Goal: Task Accomplishment & Management: Manage account settings

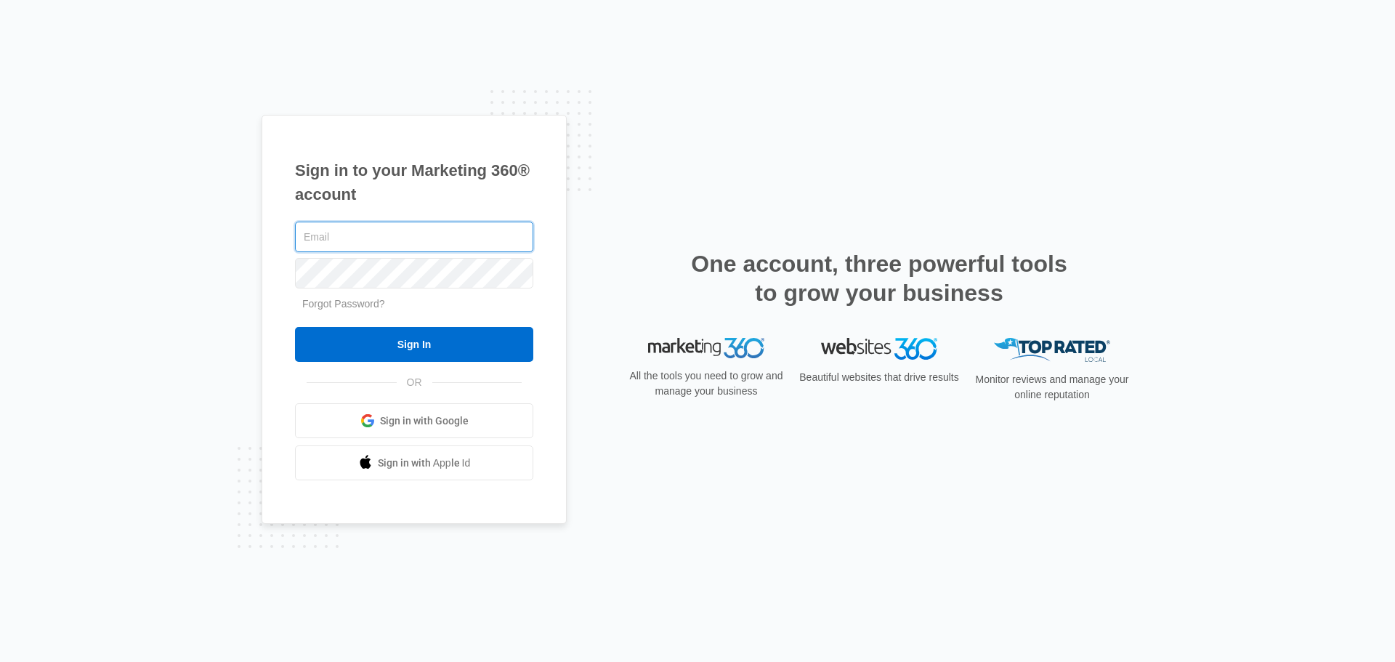
type input "john.obertubbesing@madwire.com"
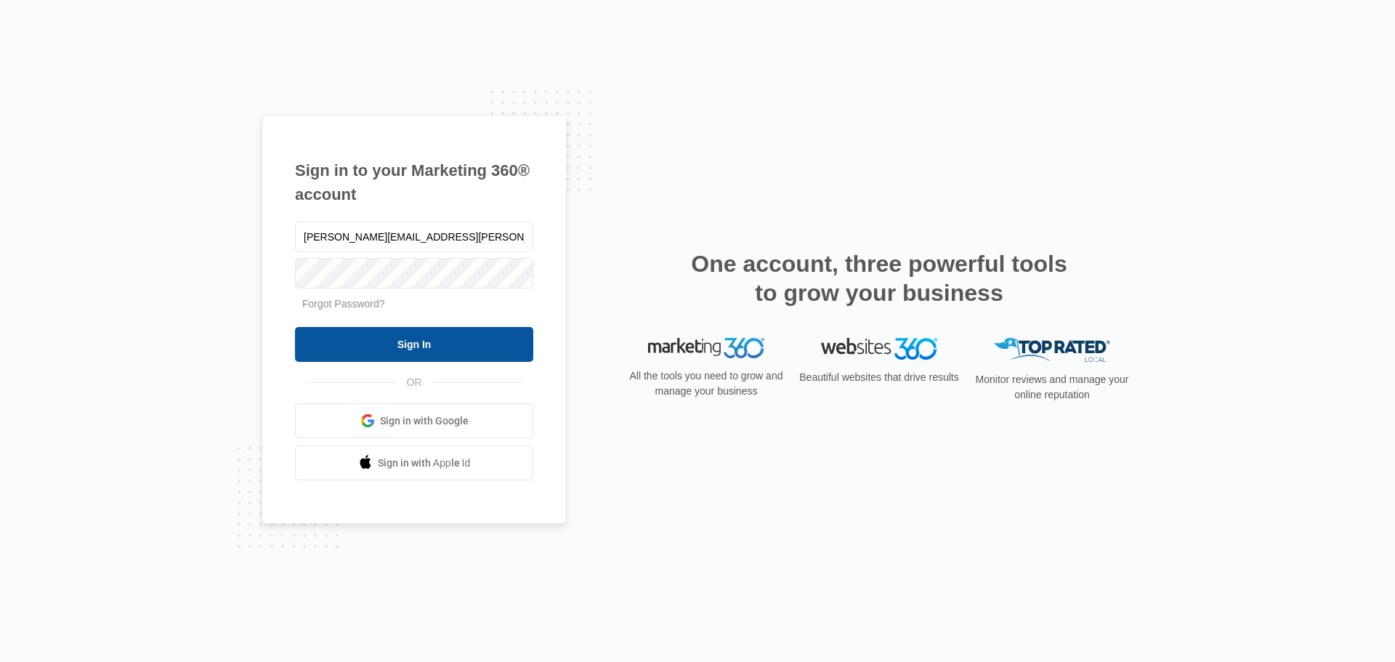
click at [464, 328] on form "john.obertubbesing@madwire.com Forgot Password? Sign In" at bounding box center [414, 291] width 238 height 144
click at [464, 349] on input "Sign In" at bounding box center [414, 344] width 238 height 35
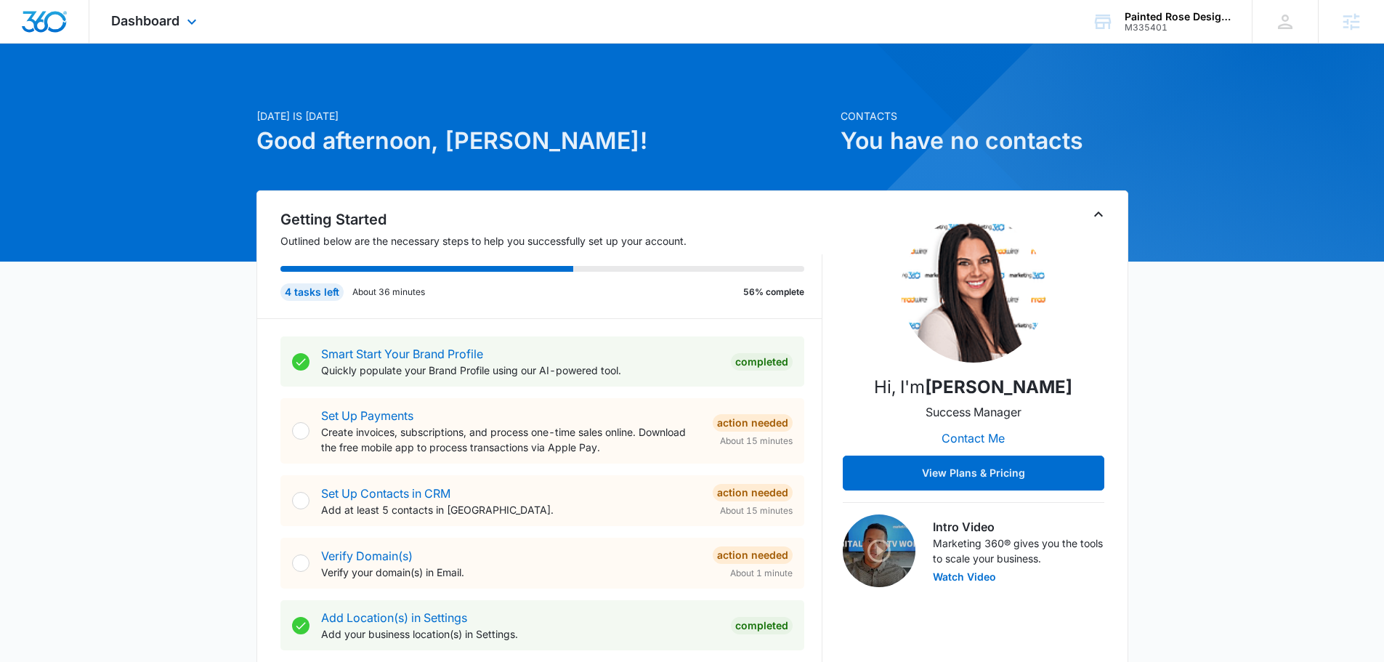
click at [188, 9] on div "Dashboard Apps Reputation Forms CRM Email Social Content Ads Intelligence Files…" at bounding box center [155, 21] width 133 height 43
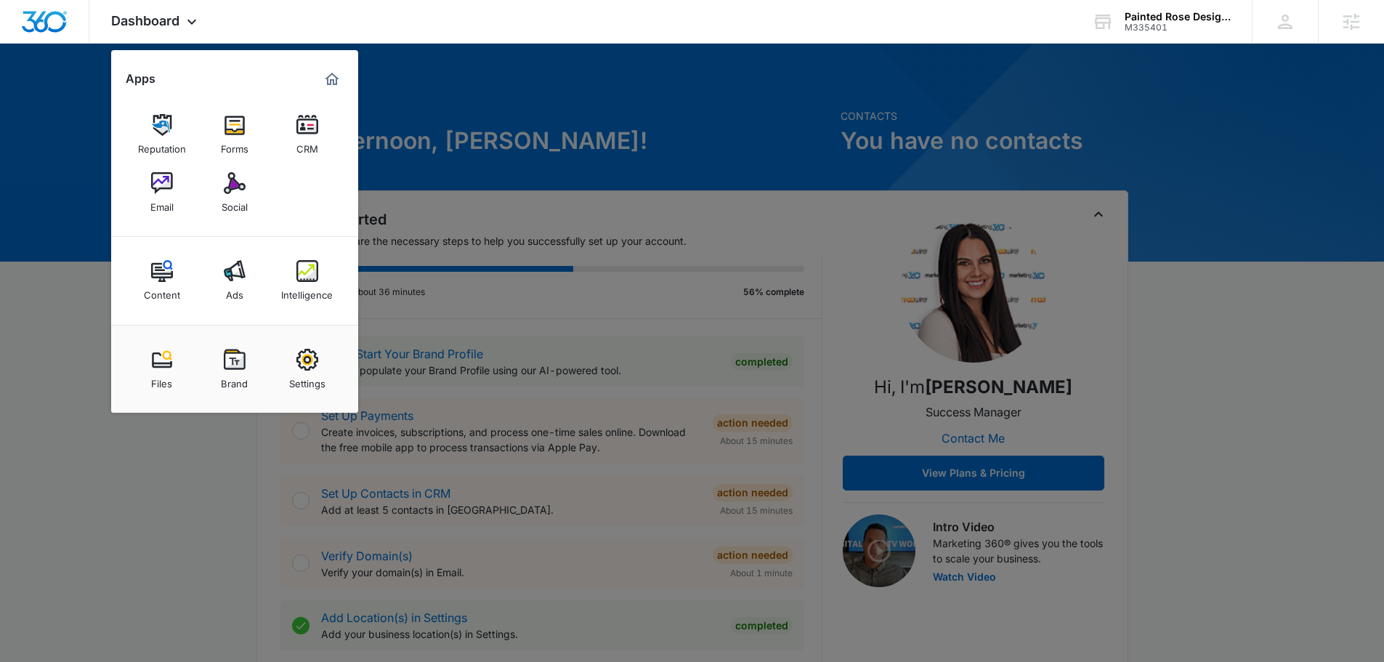
click at [296, 277] on link "Intelligence" at bounding box center [307, 280] width 55 height 55
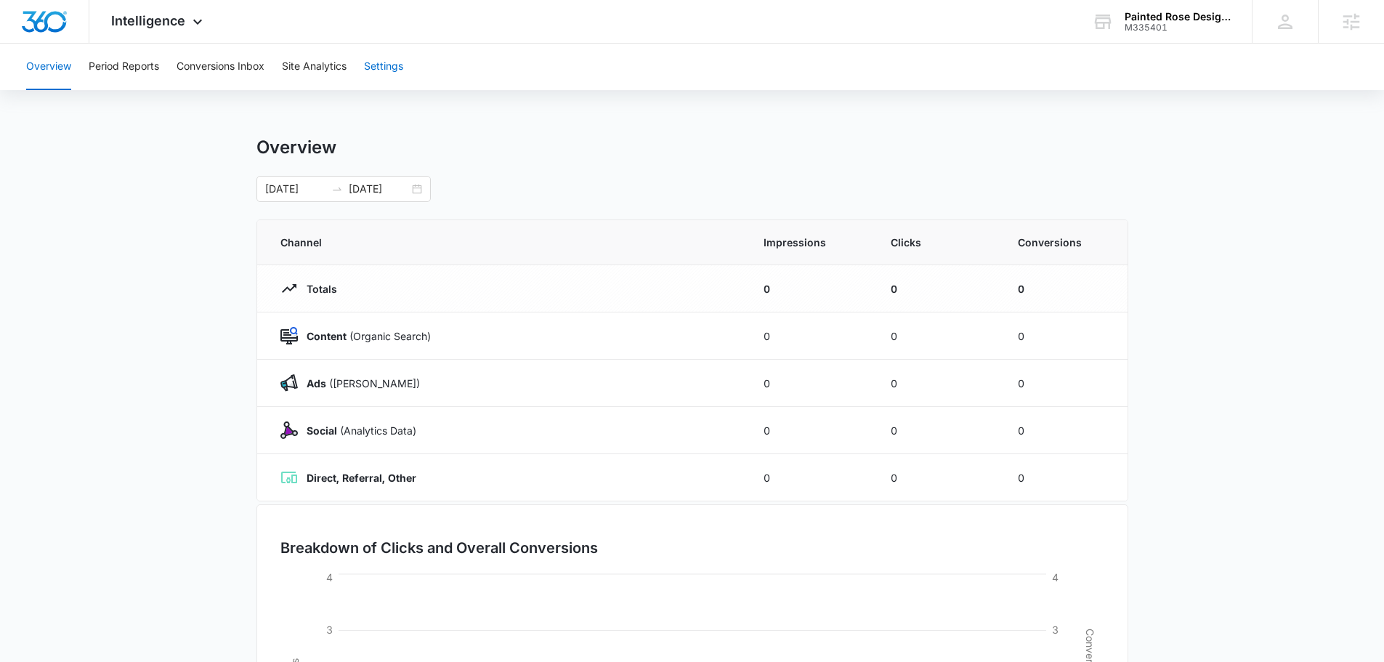
click at [384, 61] on button "Settings" at bounding box center [383, 67] width 39 height 46
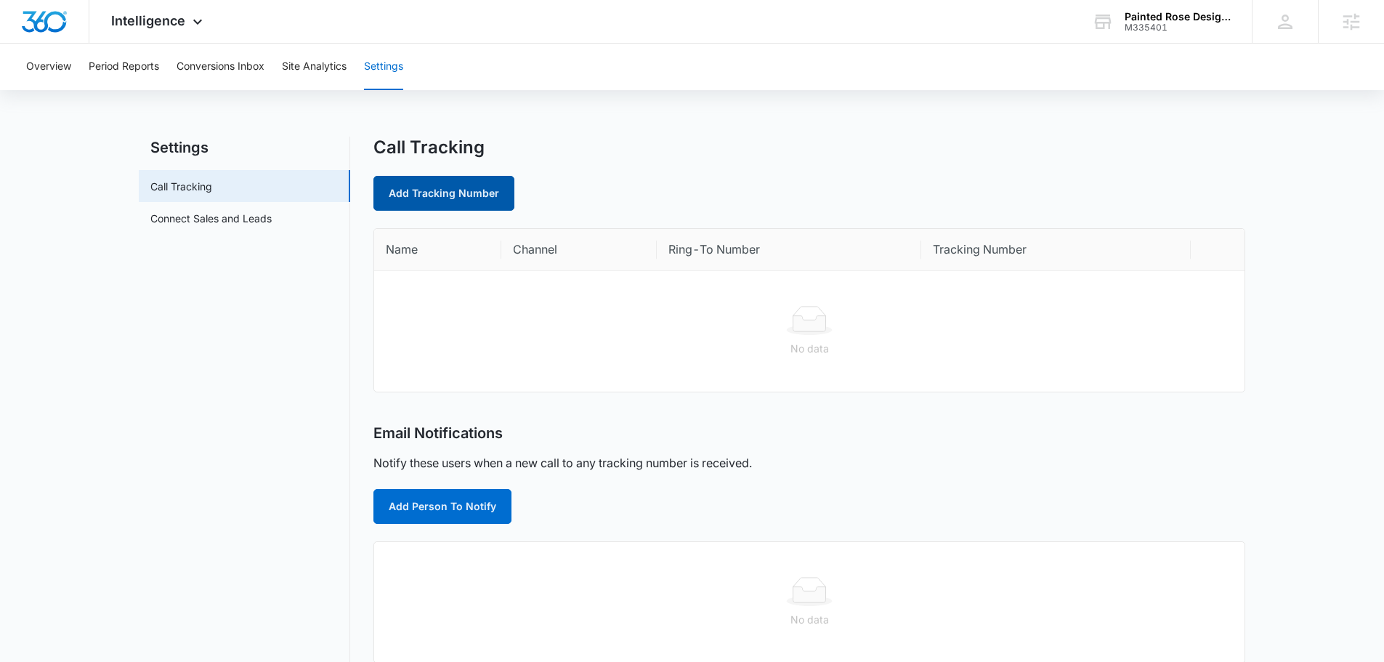
click at [447, 201] on link "Add Tracking Number" at bounding box center [443, 193] width 141 height 35
select select "by_area_code"
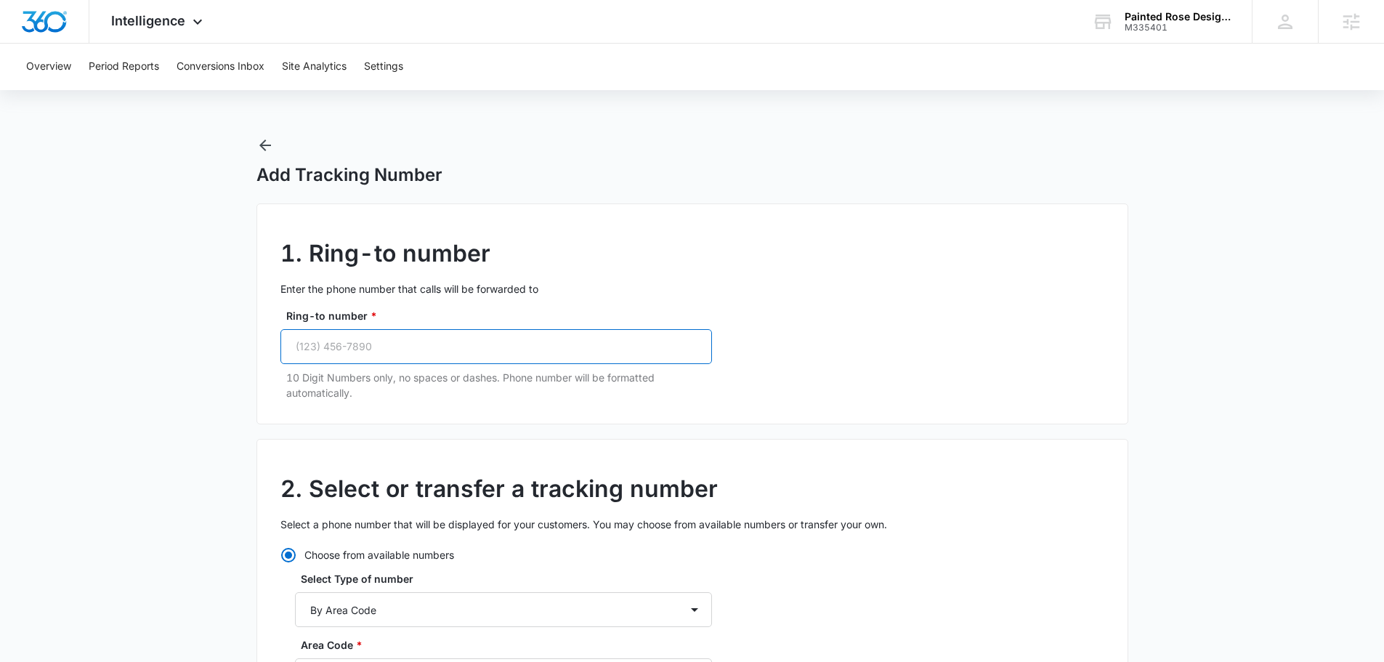
click at [398, 361] on input "Ring-to number *" at bounding box center [496, 346] width 432 height 35
paste input "[PHONE_NUMBER]"
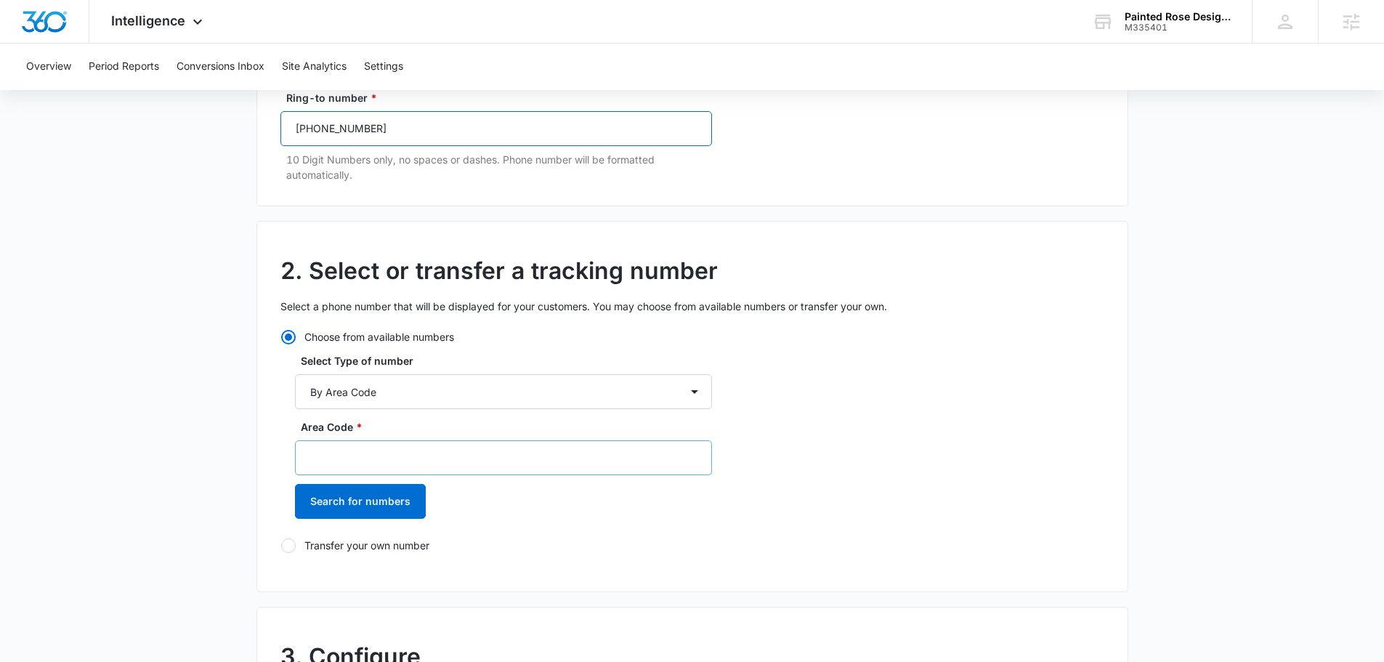
type input "[PHONE_NUMBER]"
click at [407, 458] on input "Area Code *" at bounding box center [503, 457] width 417 height 35
type input "307"
click at [373, 501] on button "Search for numbers" at bounding box center [360, 501] width 131 height 35
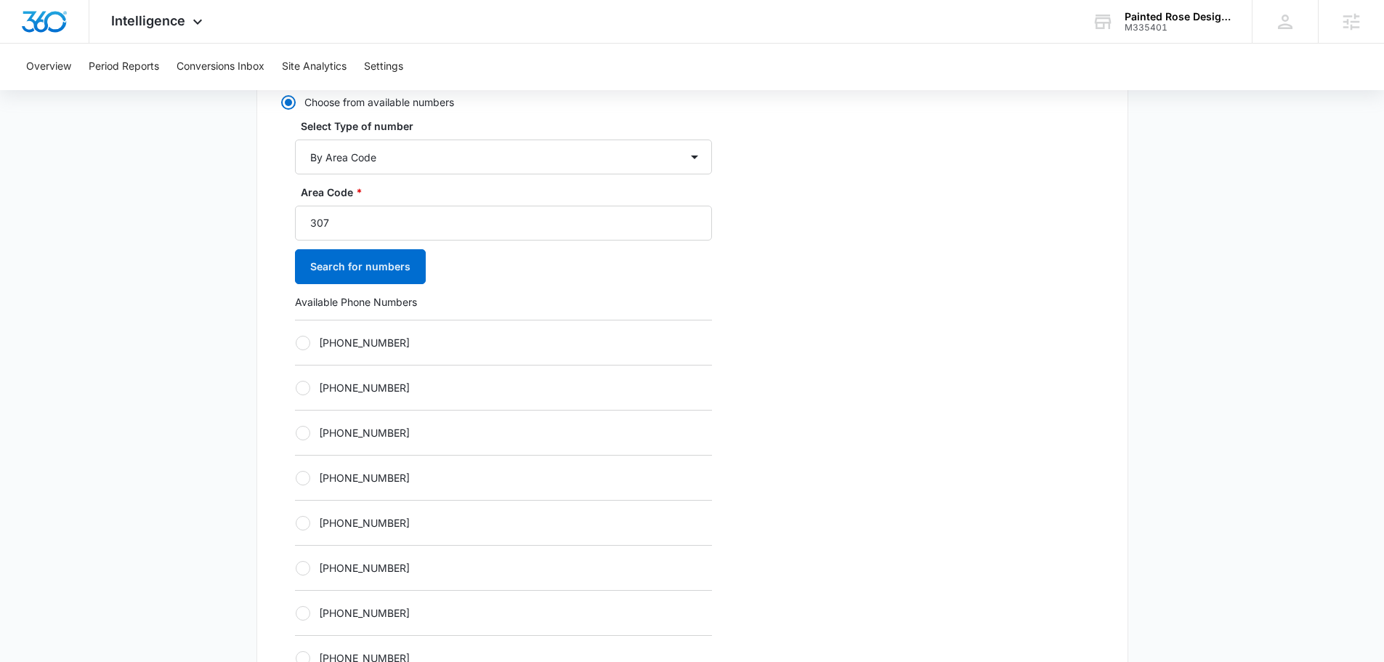
scroll to position [581, 0]
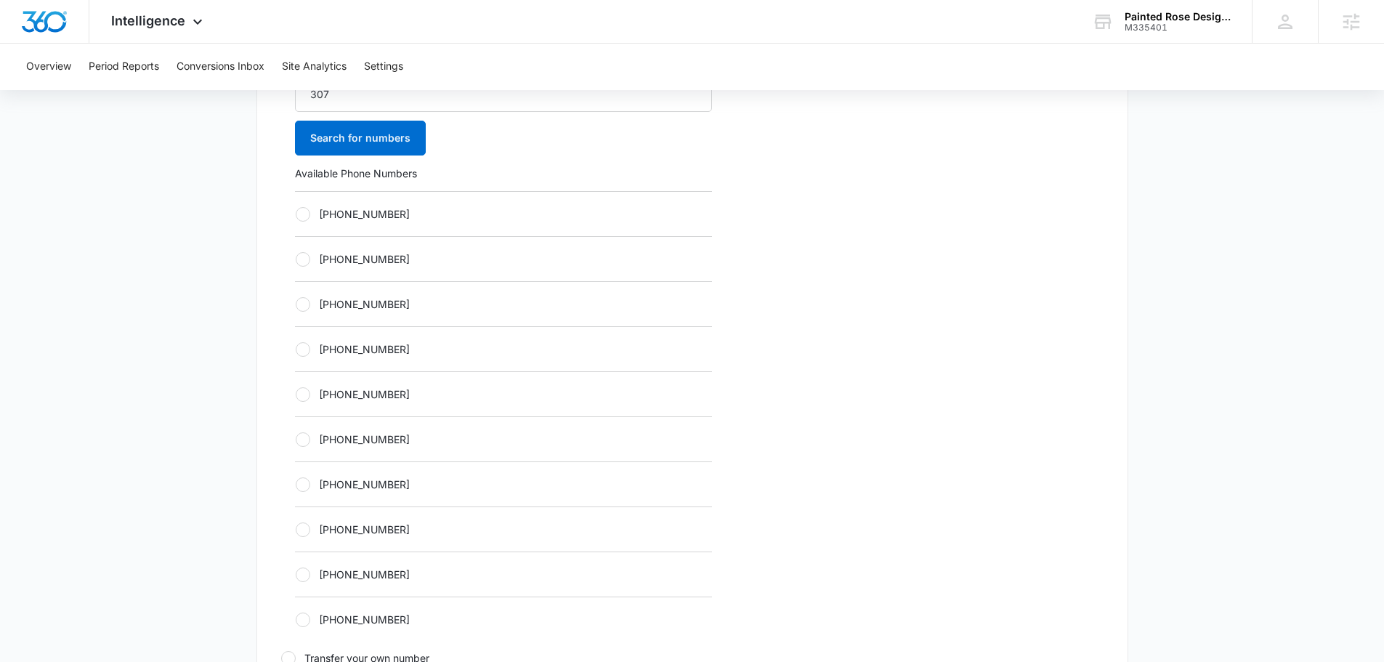
click at [361, 357] on div "[PHONE_NUMBER]" at bounding box center [503, 348] width 417 height 45
click at [336, 350] on label "[PHONE_NUMBER]" at bounding box center [503, 348] width 417 height 15
click at [296, 349] on input "[PHONE_NUMBER]" at bounding box center [295, 349] width 1 height 1
radio input "true"
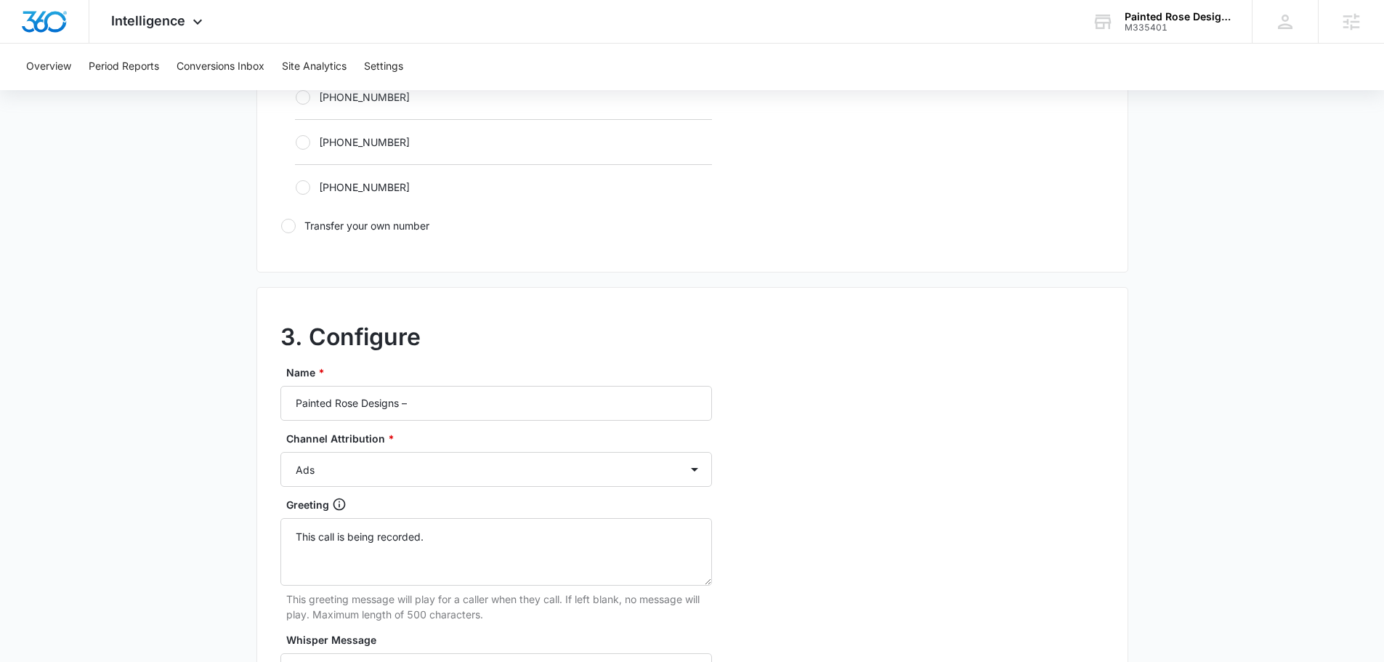
scroll to position [1017, 0]
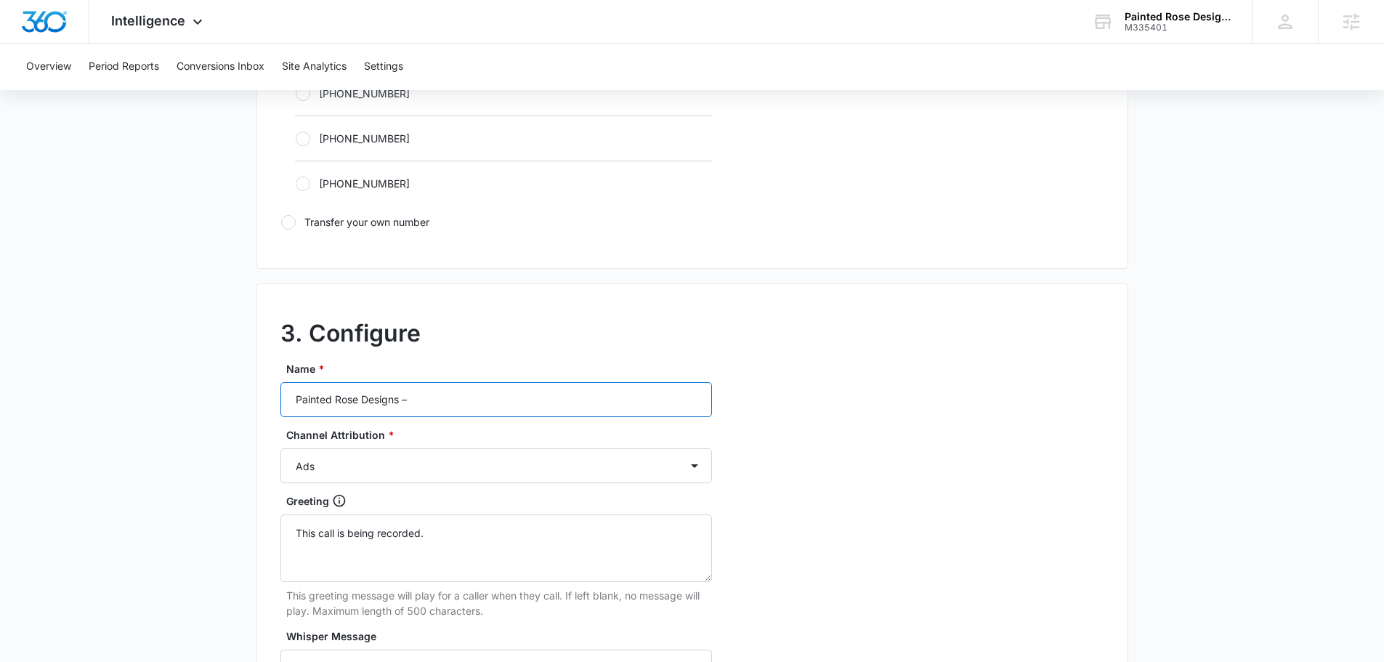
click at [469, 408] on input "Painted Rose Designs –" at bounding box center [496, 399] width 432 height 35
type input "Painted Rose Designs – Ads"
drag, startPoint x: 806, startPoint y: 450, endPoint x: 814, endPoint y: 445, distance: 8.5
click at [810, 448] on div "3. Configure Name * Painted Rose Designs – Ads Channel Attribution * Ads Local …" at bounding box center [692, 605] width 872 height 645
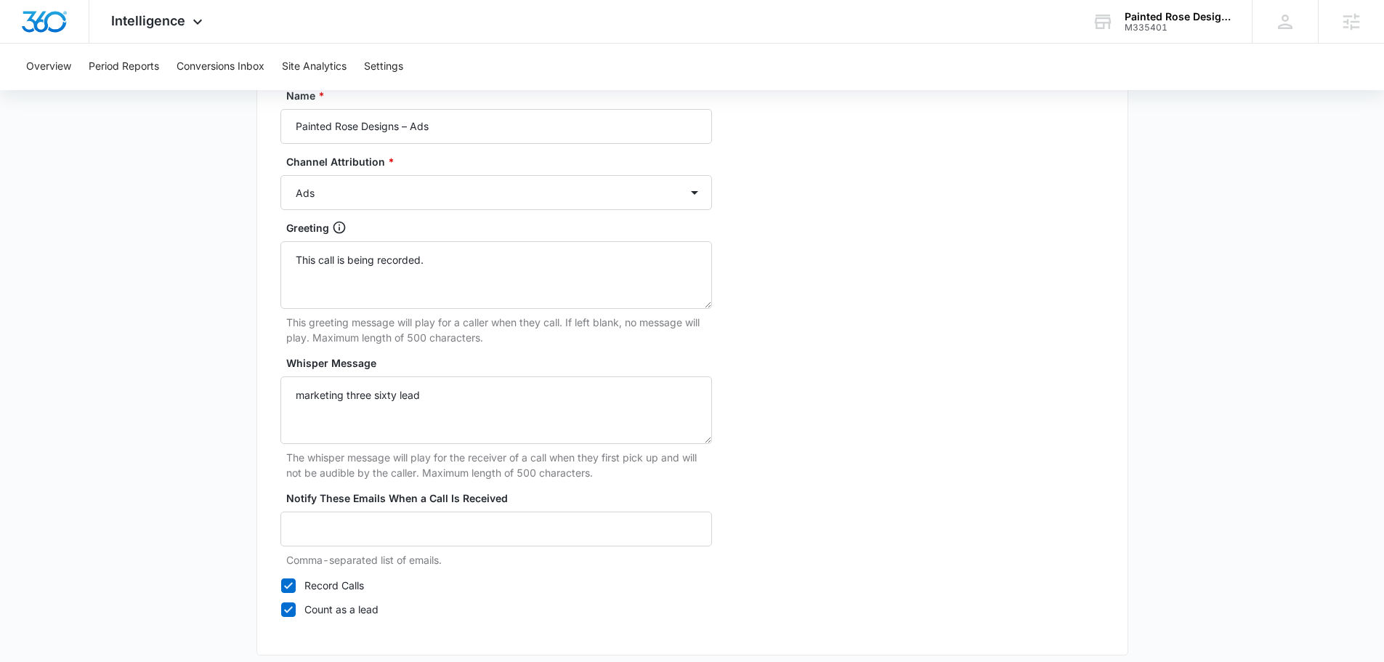
scroll to position [1361, 0]
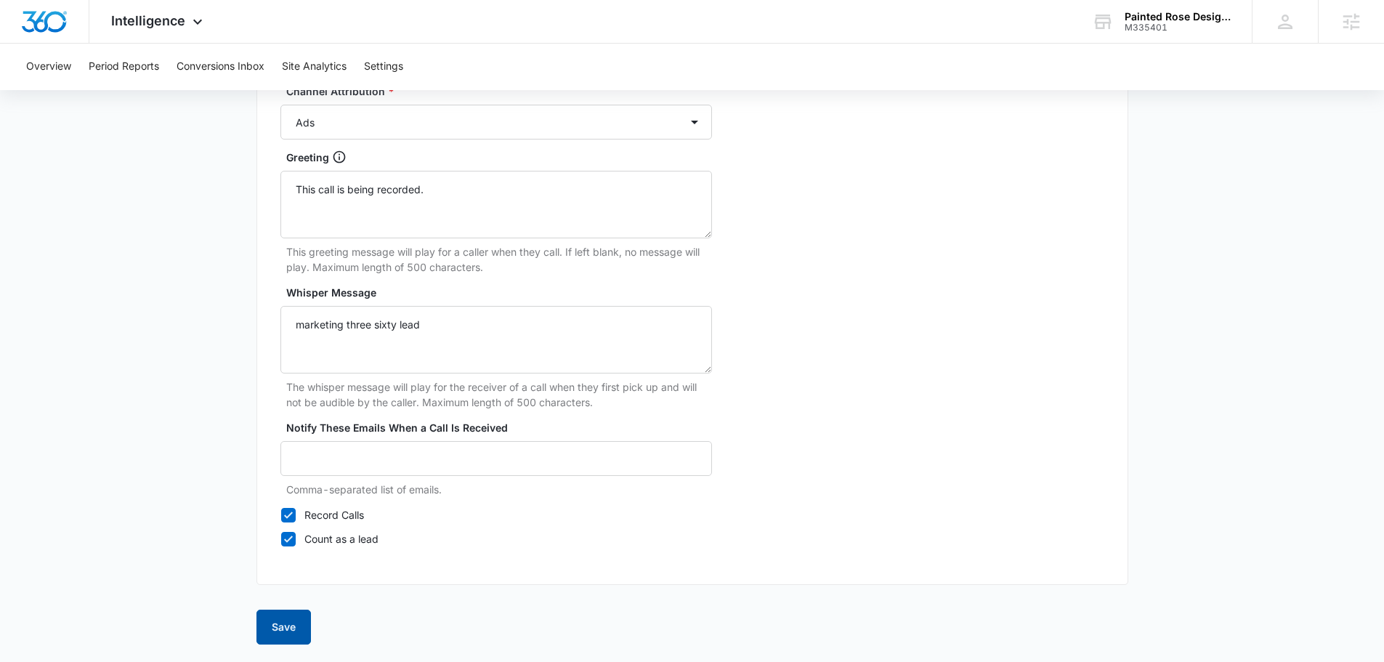
click at [292, 625] on button "Save" at bounding box center [283, 627] width 54 height 35
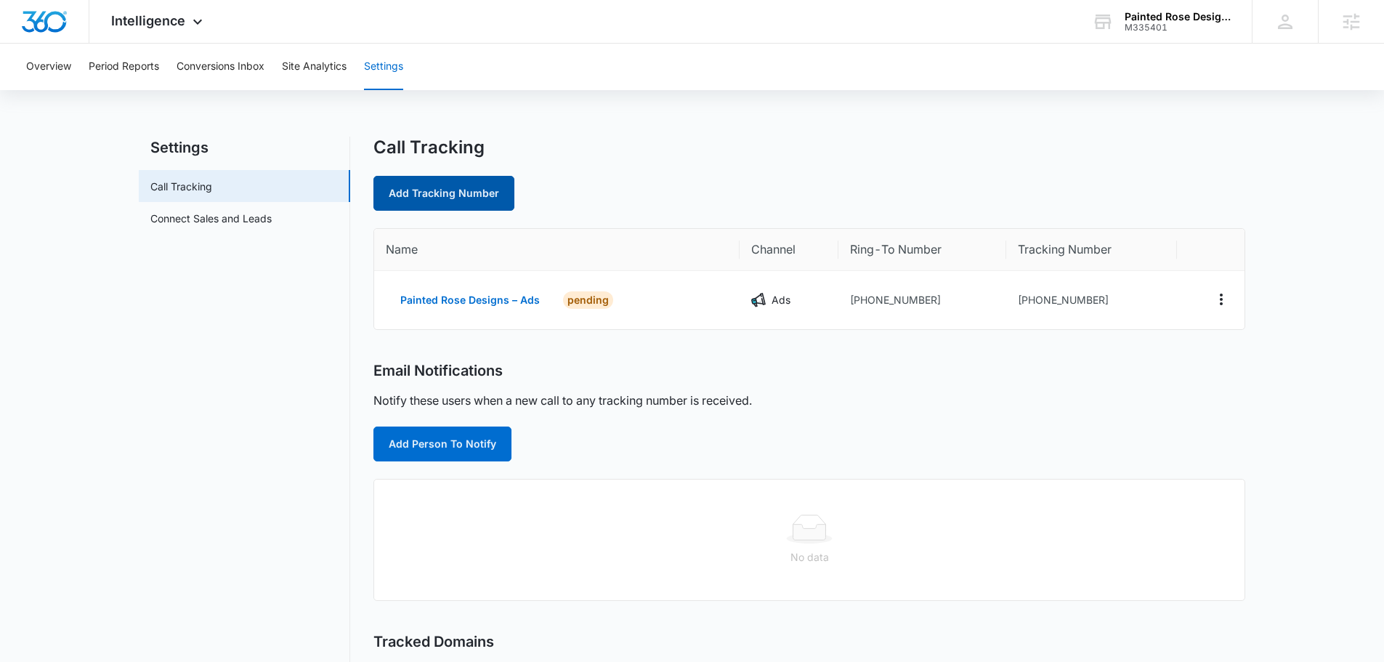
click at [431, 192] on link "Add Tracking Number" at bounding box center [443, 193] width 141 height 35
select select "by_area_code"
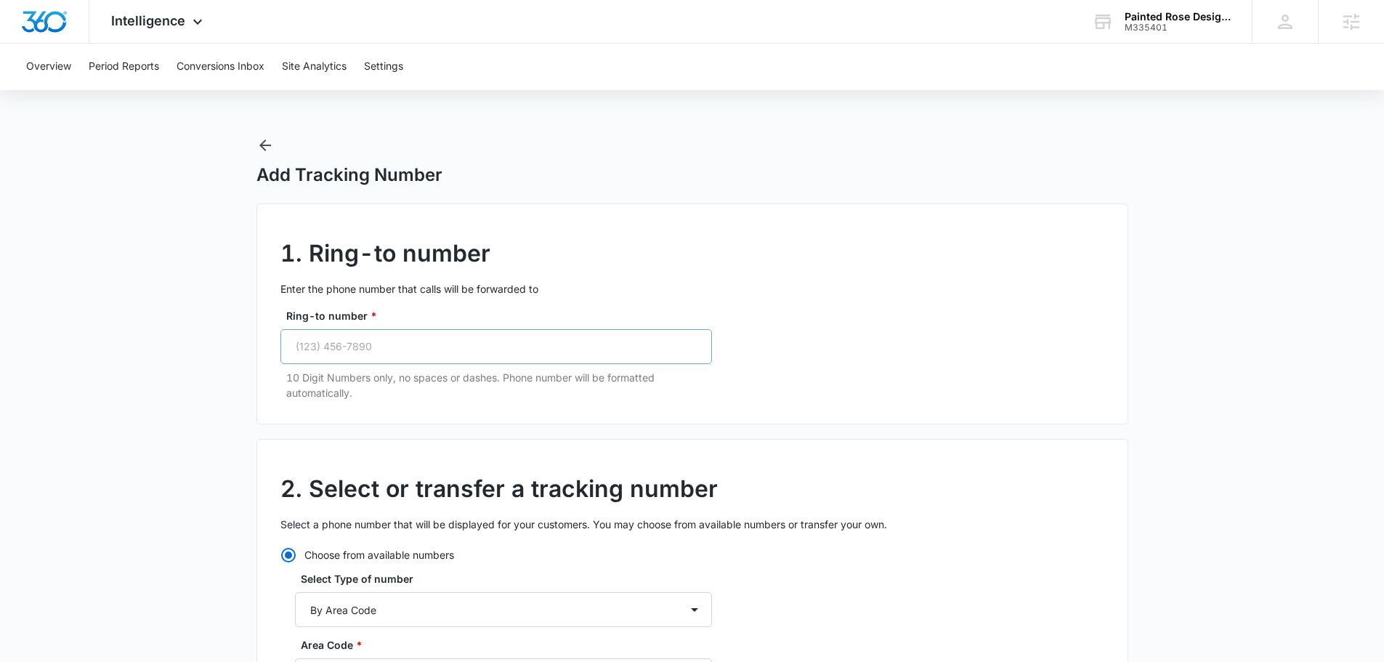
click at [436, 360] on div "Ring-to number * 10 Digit Numbers only, no spaces or dashes. Phone number will …" at bounding box center [496, 354] width 432 height 92
click at [429, 348] on input "Ring-to number *" at bounding box center [496, 346] width 432 height 35
paste input "[PHONE_NUMBER]"
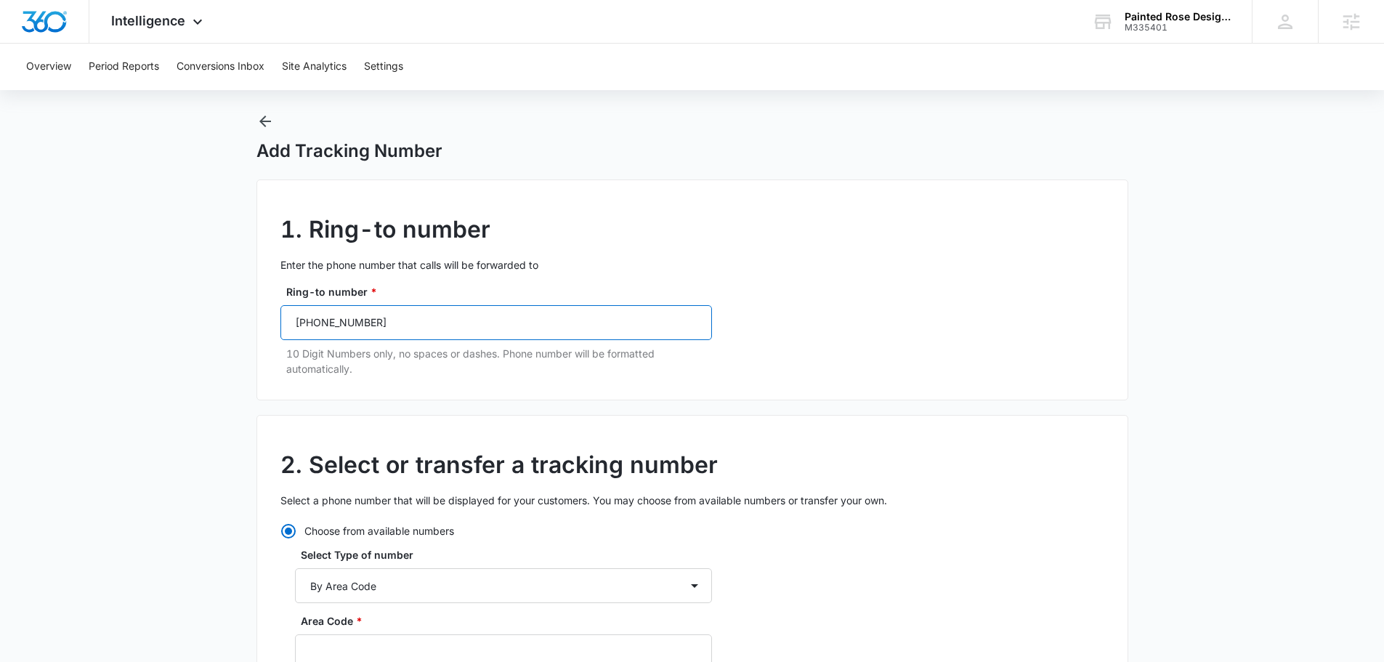
scroll to position [218, 0]
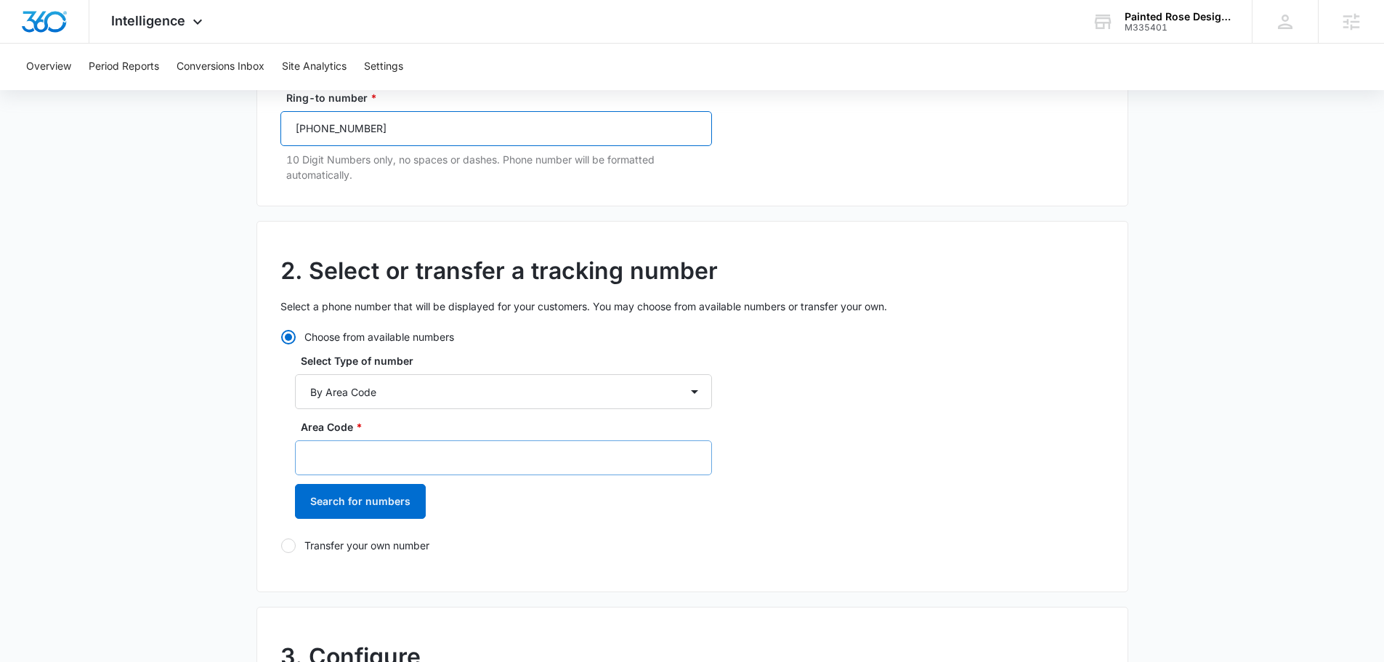
type input "[PHONE_NUMBER]"
click at [436, 448] on input "Area Code *" at bounding box center [503, 457] width 417 height 35
type input "307"
click at [392, 491] on button "Search for numbers" at bounding box center [360, 501] width 131 height 35
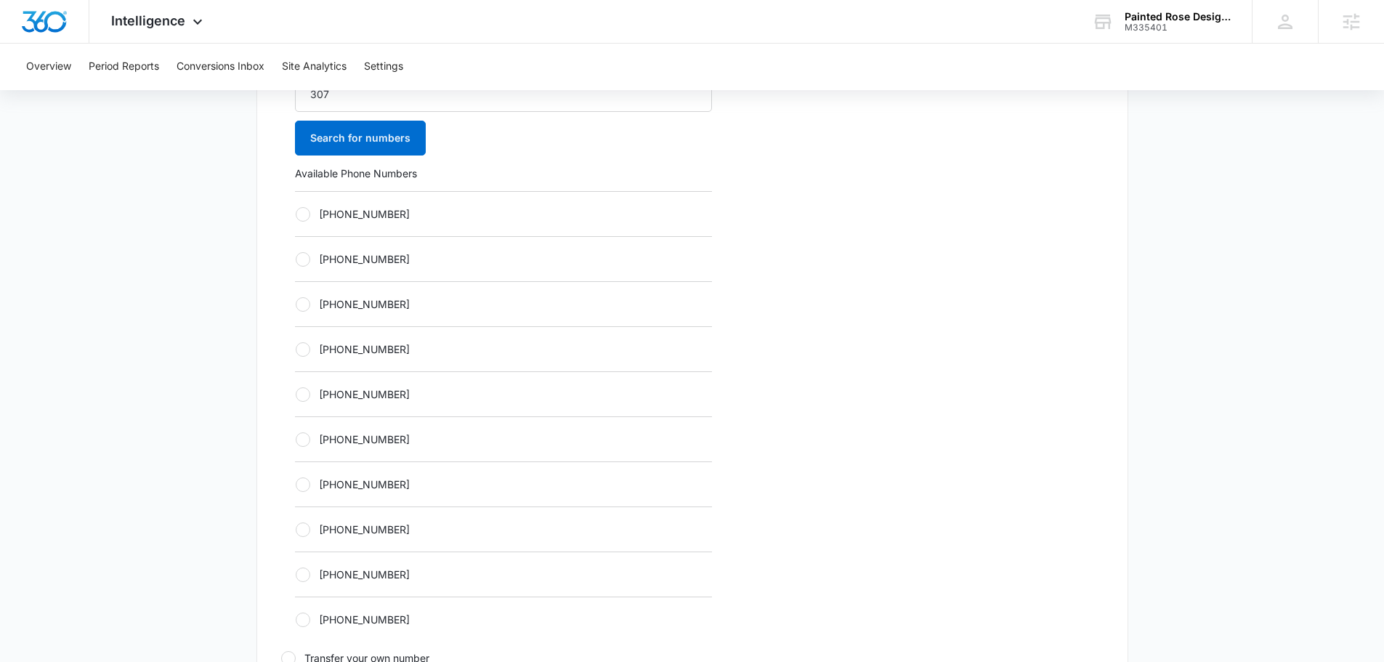
click at [379, 432] on label "[PHONE_NUMBER]" at bounding box center [503, 439] width 417 height 15
click at [296, 439] on input "[PHONE_NUMBER]" at bounding box center [295, 439] width 1 height 1
radio input "true"
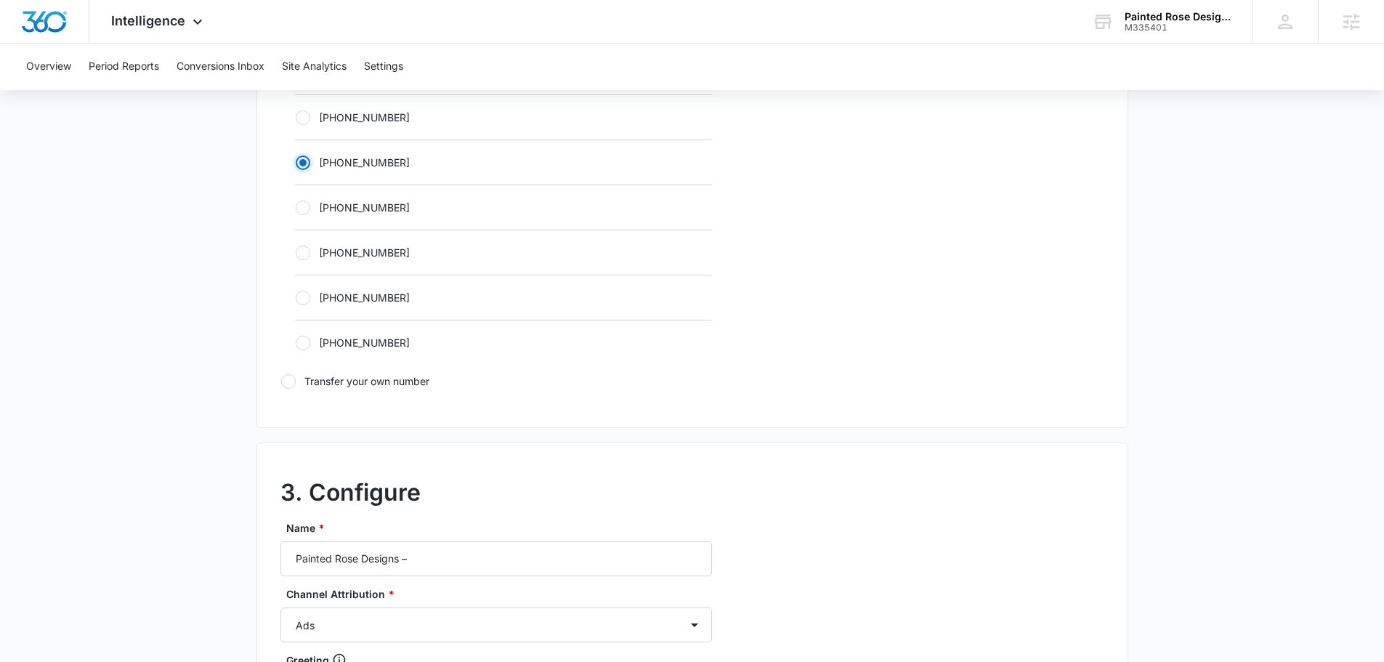
scroll to position [1017, 0]
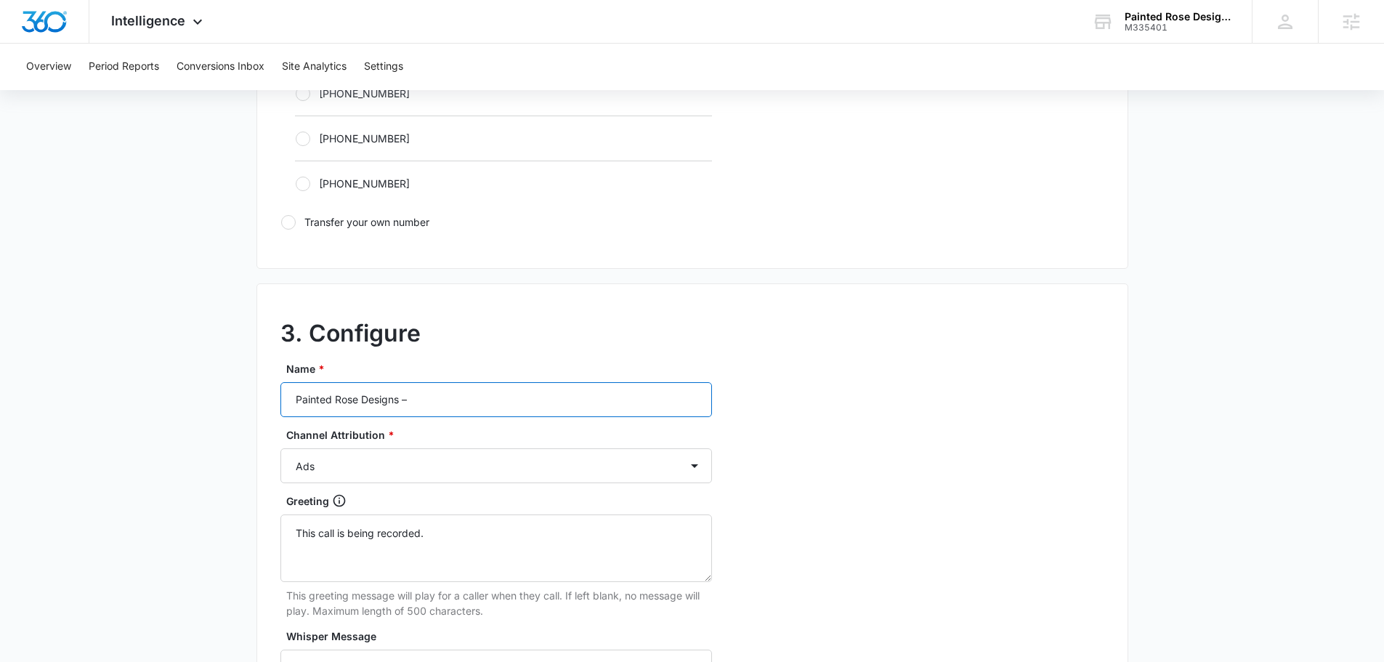
click at [456, 402] on input "Painted Rose Designs –" at bounding box center [496, 399] width 432 height 35
type input "Painted Rose Designs – content"
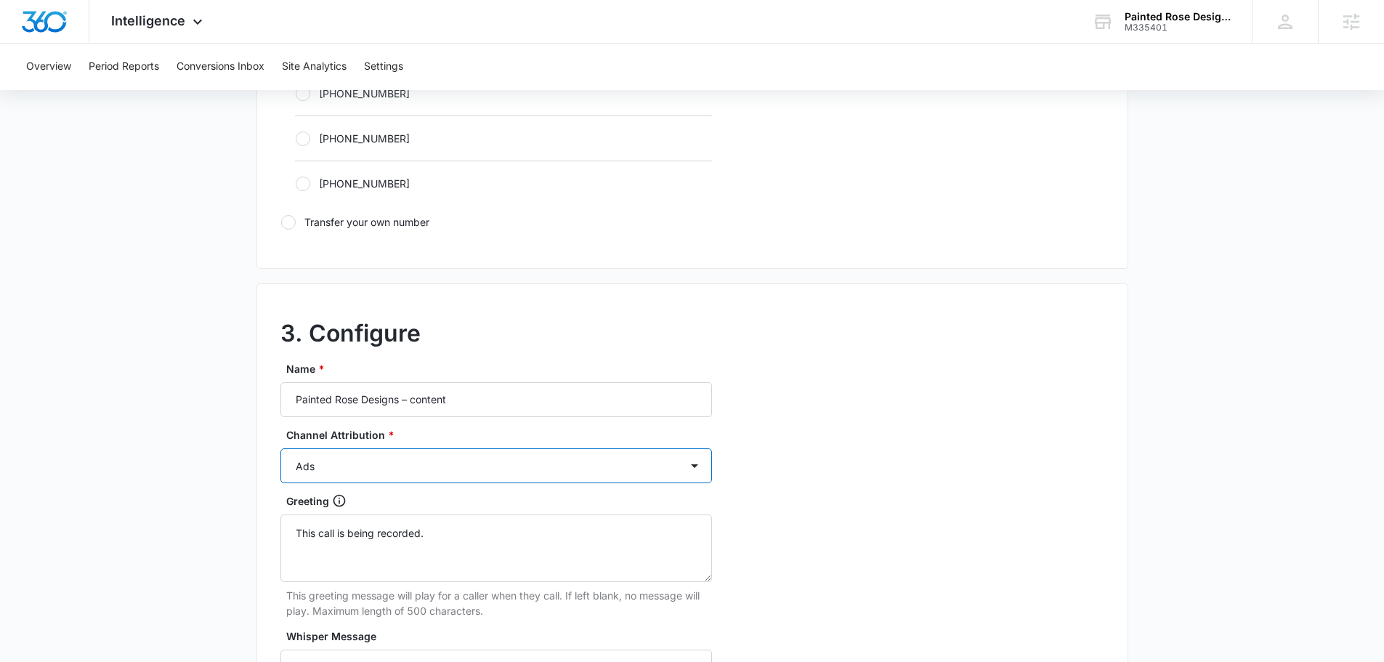
click at [389, 450] on select "Ads Local Service Ads Content Social Other" at bounding box center [496, 465] width 432 height 35
select select "CONTENT"
click at [280, 448] on select "Ads Local Service Ads Content Social Other" at bounding box center [496, 465] width 432 height 35
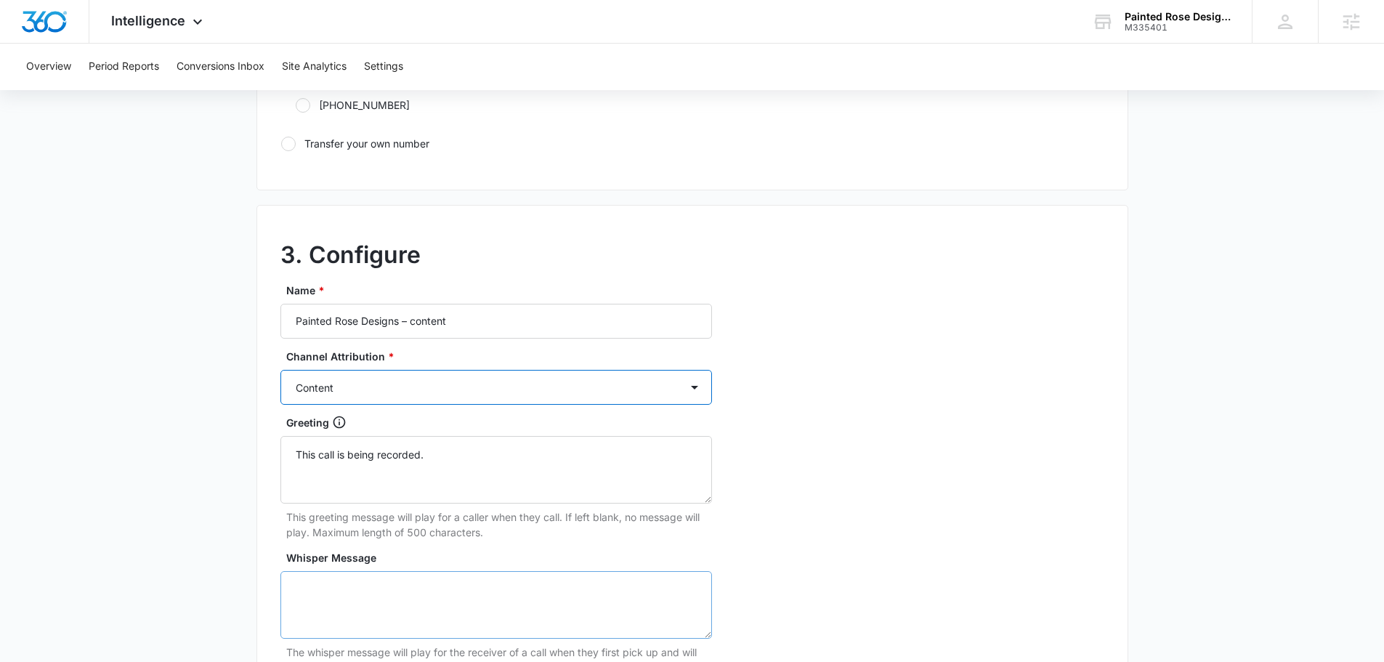
scroll to position [1162, 0]
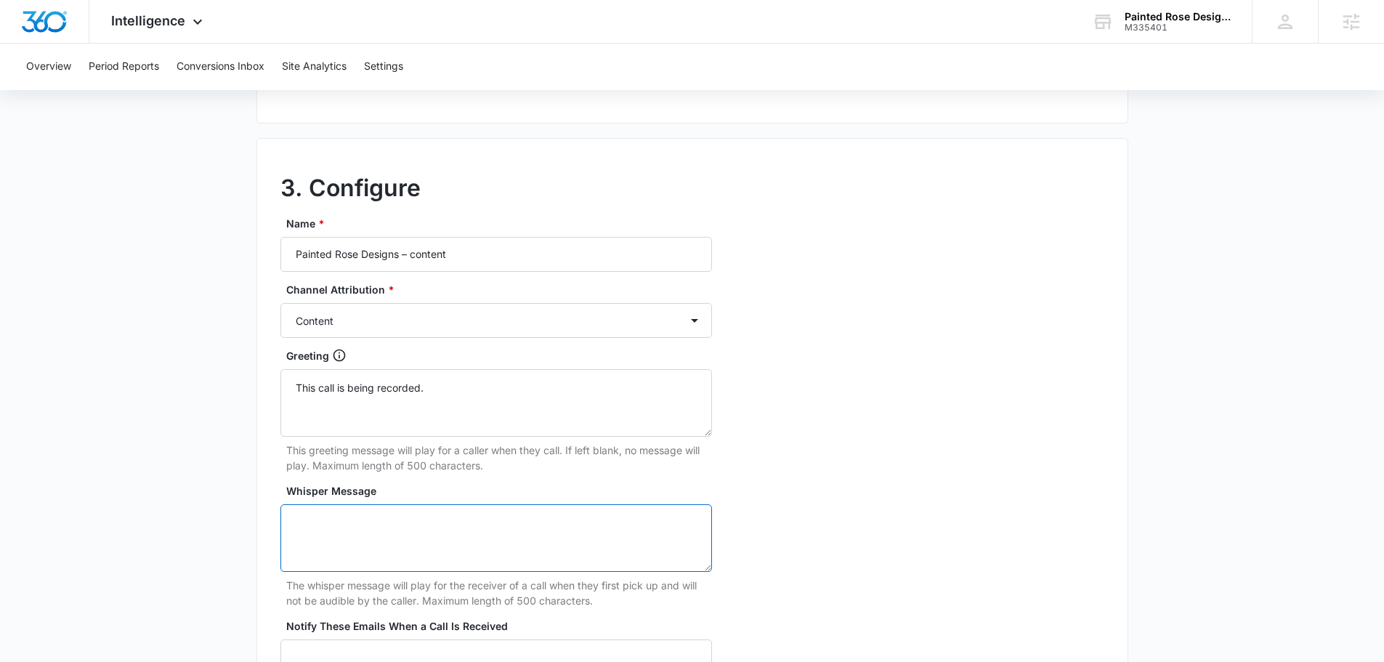
click at [408, 531] on textarea "Whisper Message" at bounding box center [496, 538] width 432 height 68
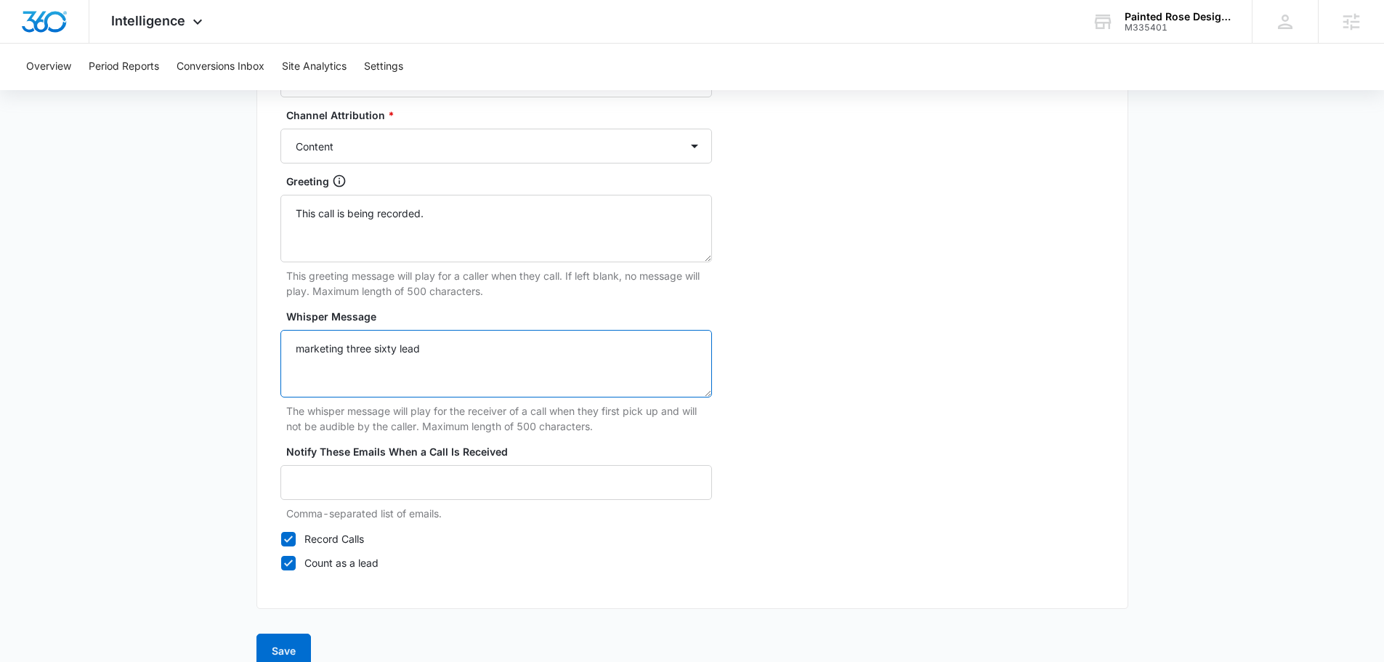
scroll to position [1361, 0]
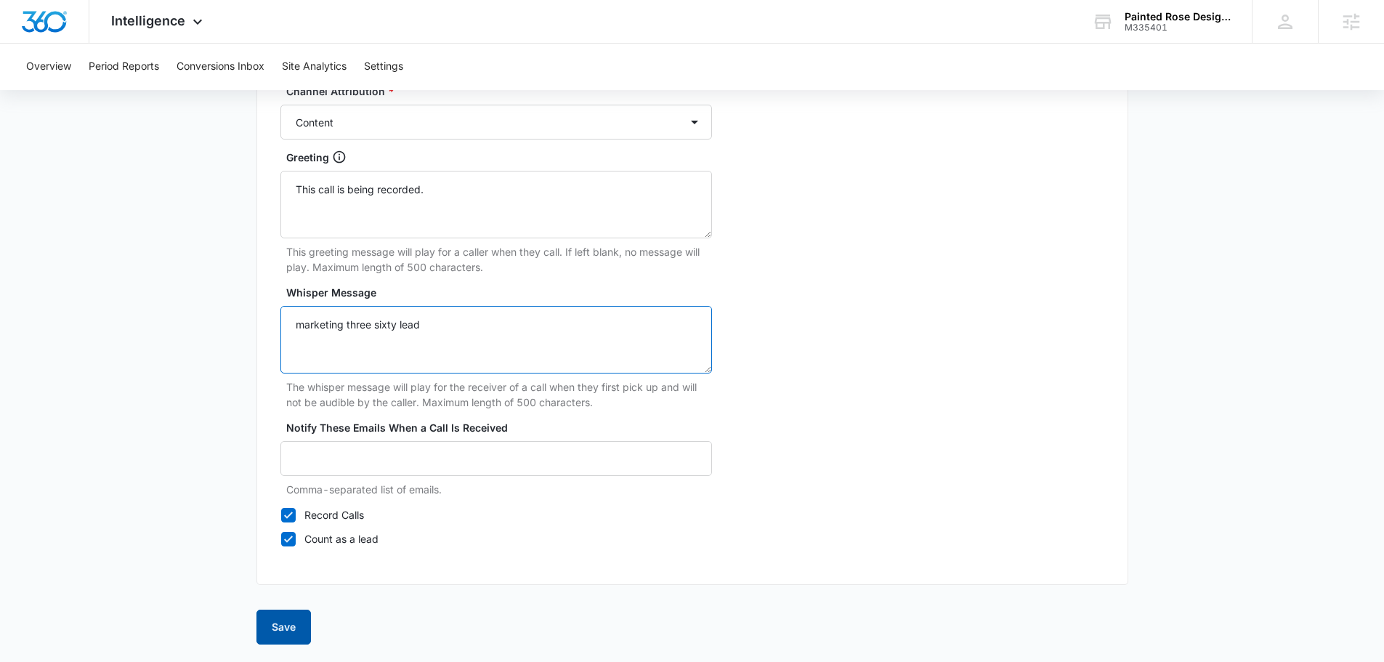
type textarea "marketing three sixty lead"
click at [304, 618] on button "Save" at bounding box center [283, 627] width 54 height 35
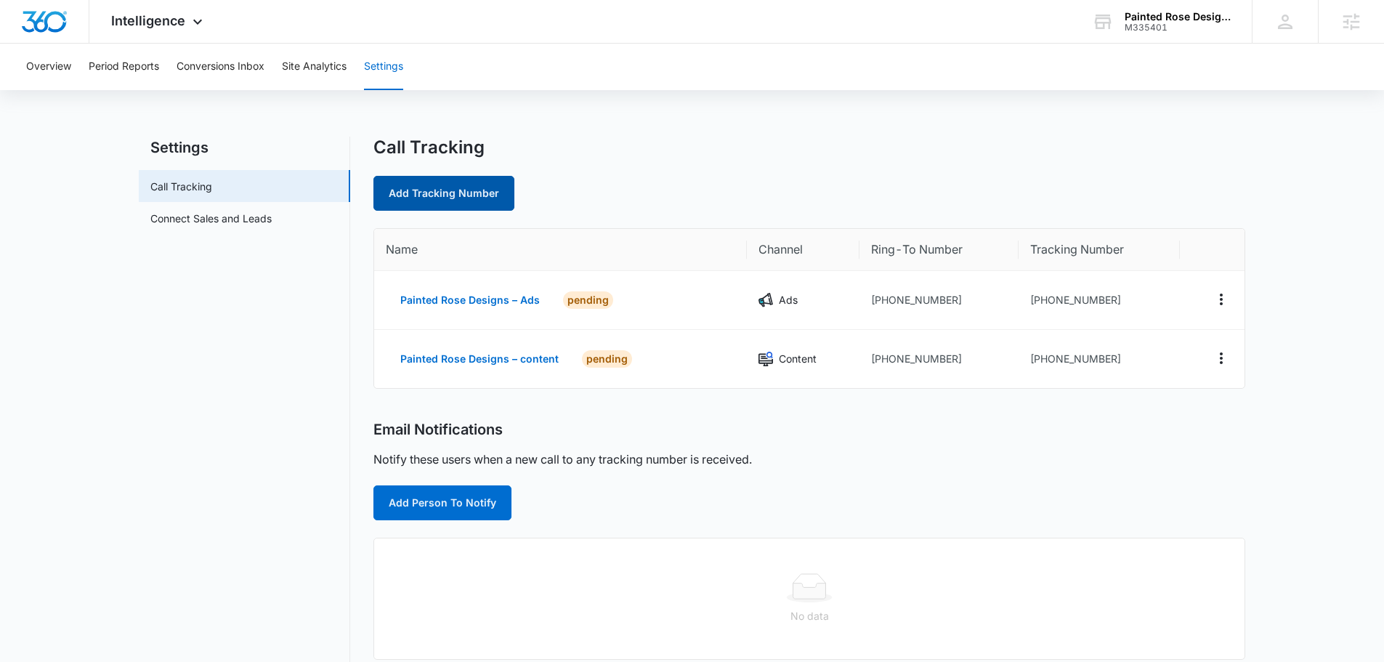
click at [429, 192] on link "Add Tracking Number" at bounding box center [443, 193] width 141 height 35
select select "by_area_code"
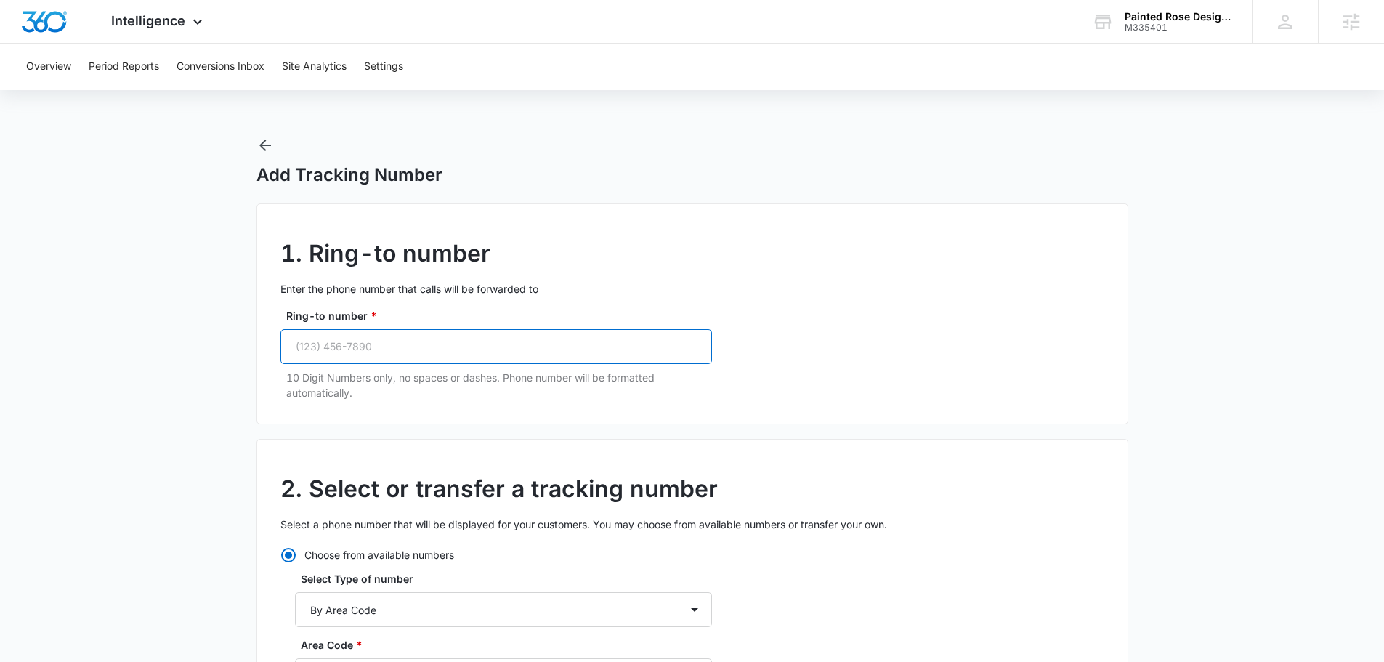
click at [389, 352] on input "Ring-to number *" at bounding box center [496, 346] width 432 height 35
paste input "[PHONE_NUMBER]"
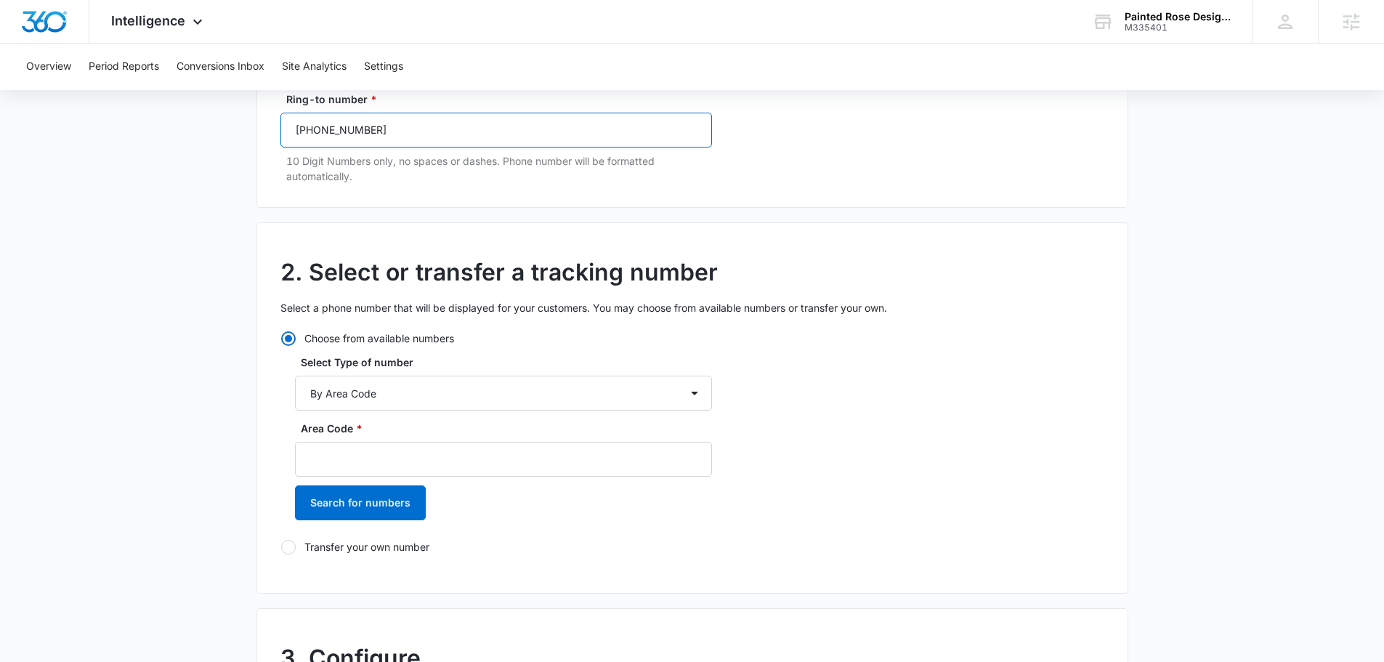
scroll to position [218, 0]
type input "[PHONE_NUMBER]"
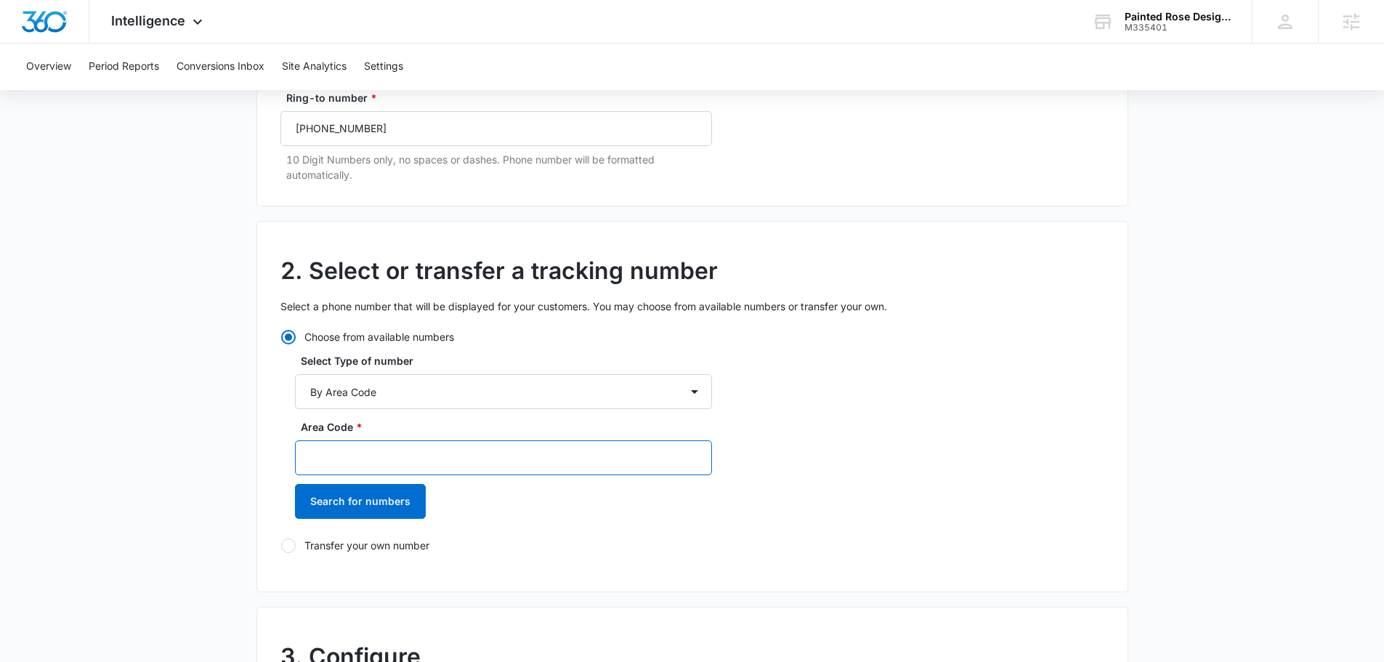
click at [414, 464] on input "Area Code *" at bounding box center [503, 457] width 417 height 35
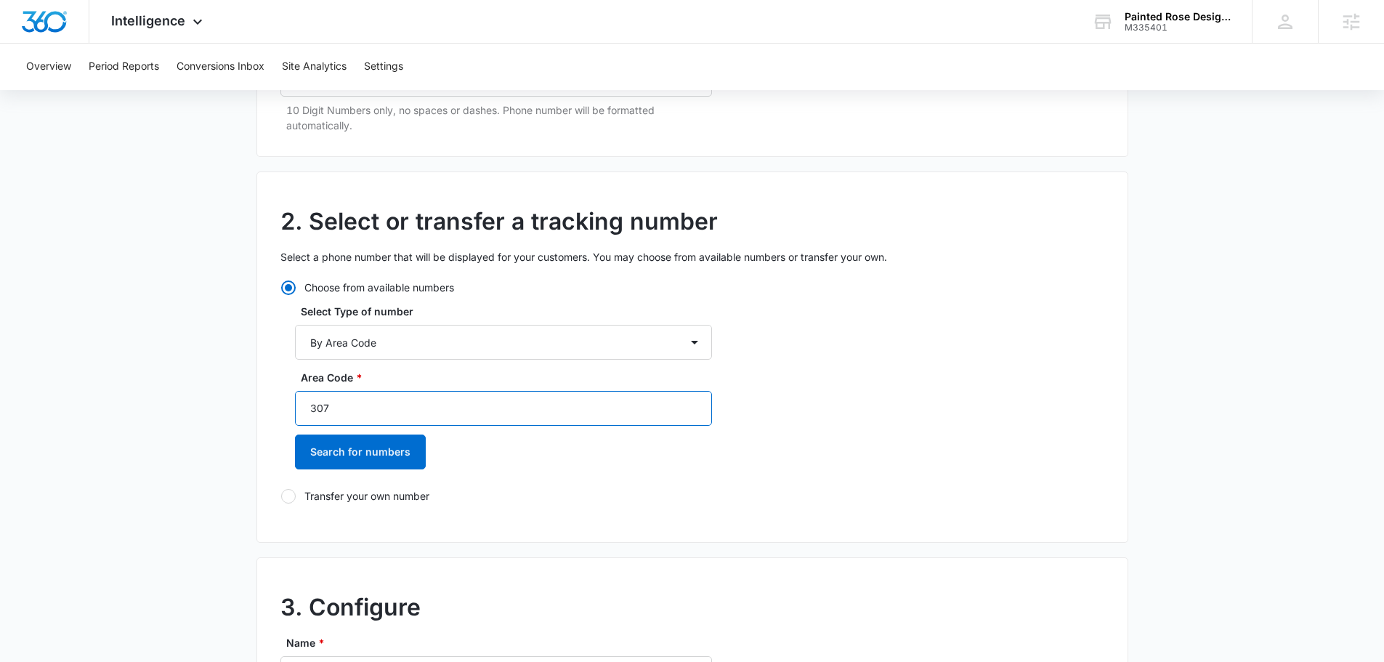
type input "307"
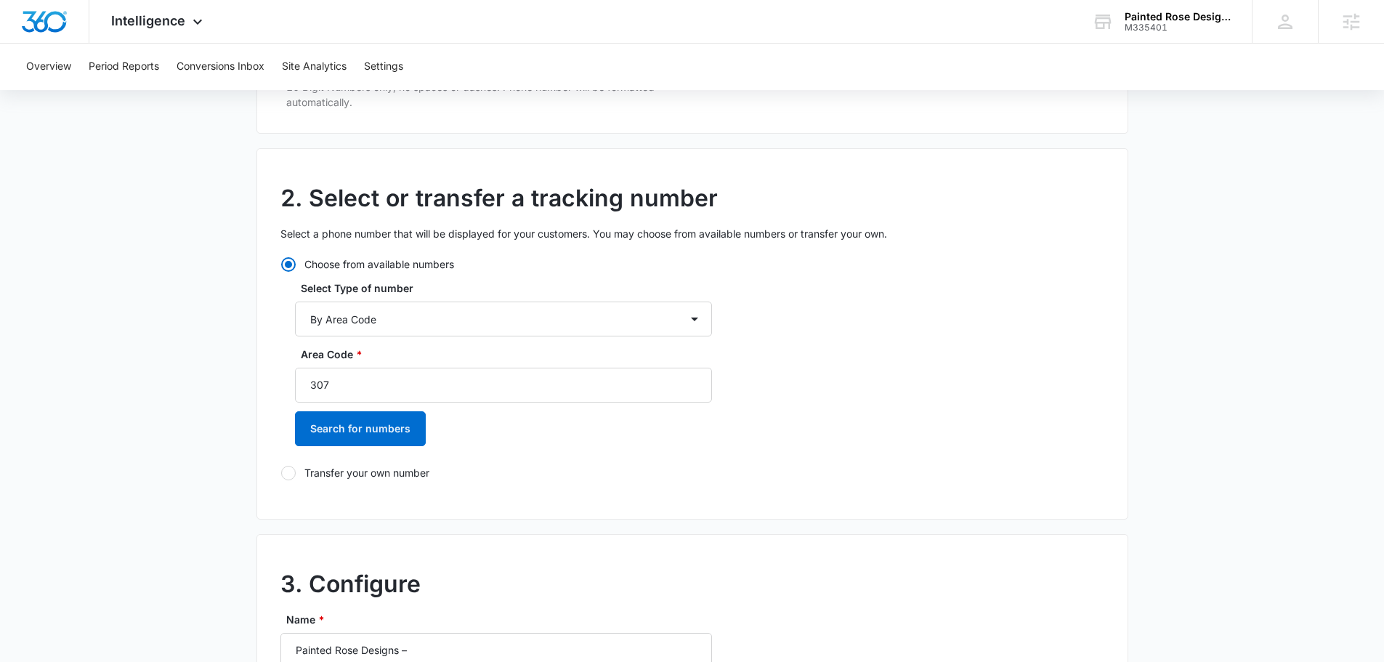
click at [398, 510] on div "2. Select or transfer a tracking number Select a phone number that will be disp…" at bounding box center [692, 333] width 872 height 371
click at [387, 418] on button "Search for numbers" at bounding box center [360, 428] width 131 height 35
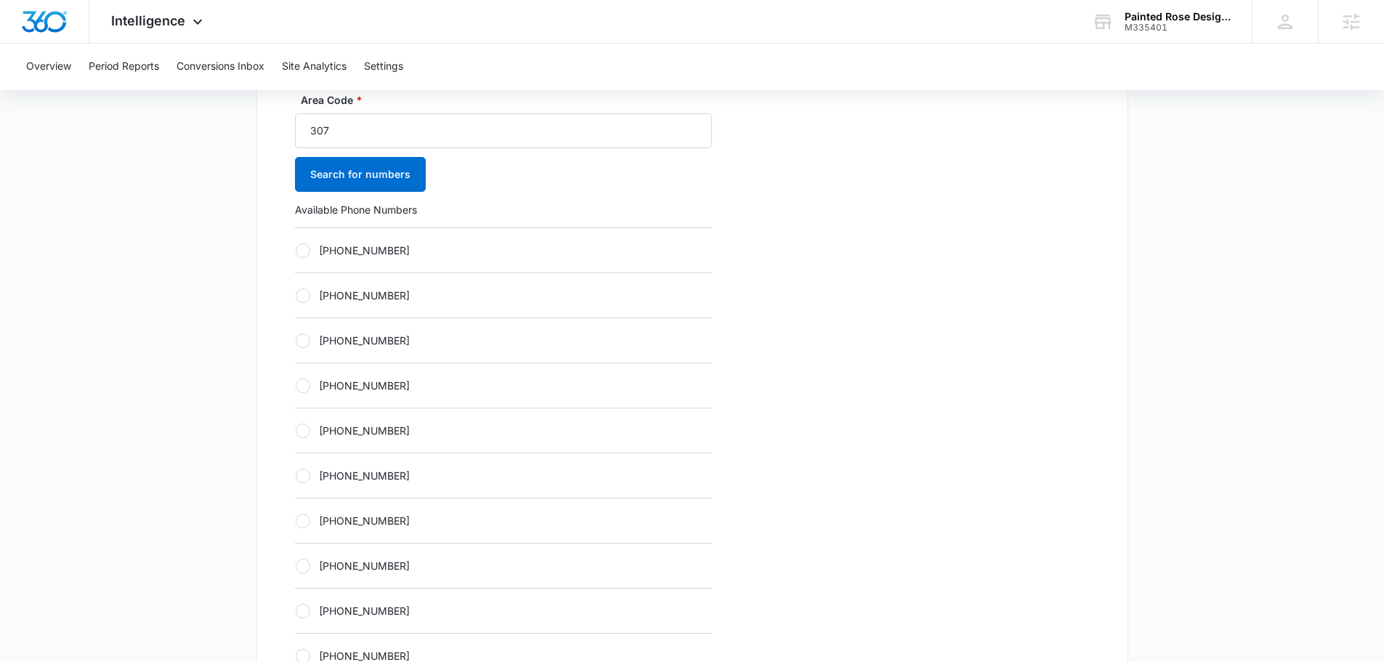
scroll to position [581, 0]
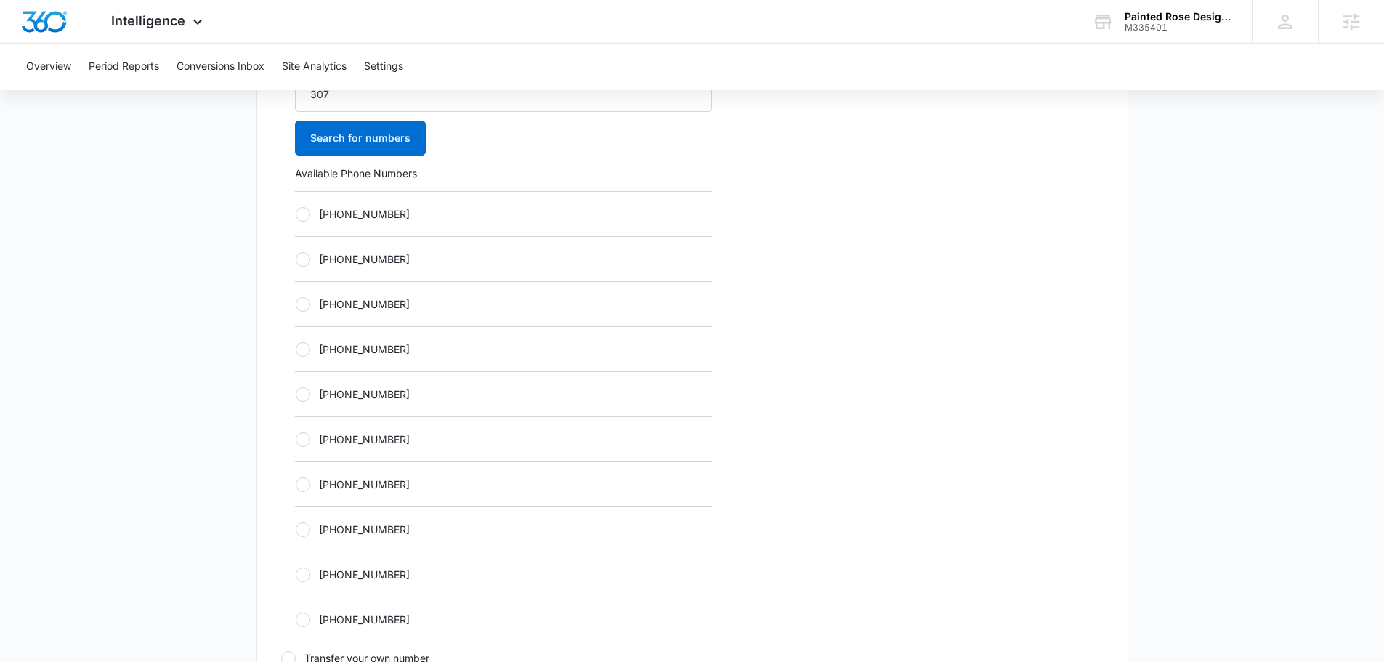
click at [431, 413] on div "[PHONE_NUMBER]" at bounding box center [503, 393] width 417 height 45
click at [418, 403] on div "[PHONE_NUMBER]" at bounding box center [503, 393] width 417 height 45
click at [334, 383] on div "[PHONE_NUMBER]" at bounding box center [503, 393] width 417 height 45
click at [338, 390] on label "[PHONE_NUMBER]" at bounding box center [503, 394] width 417 height 15
click at [296, 394] on input "[PHONE_NUMBER]" at bounding box center [295, 394] width 1 height 1
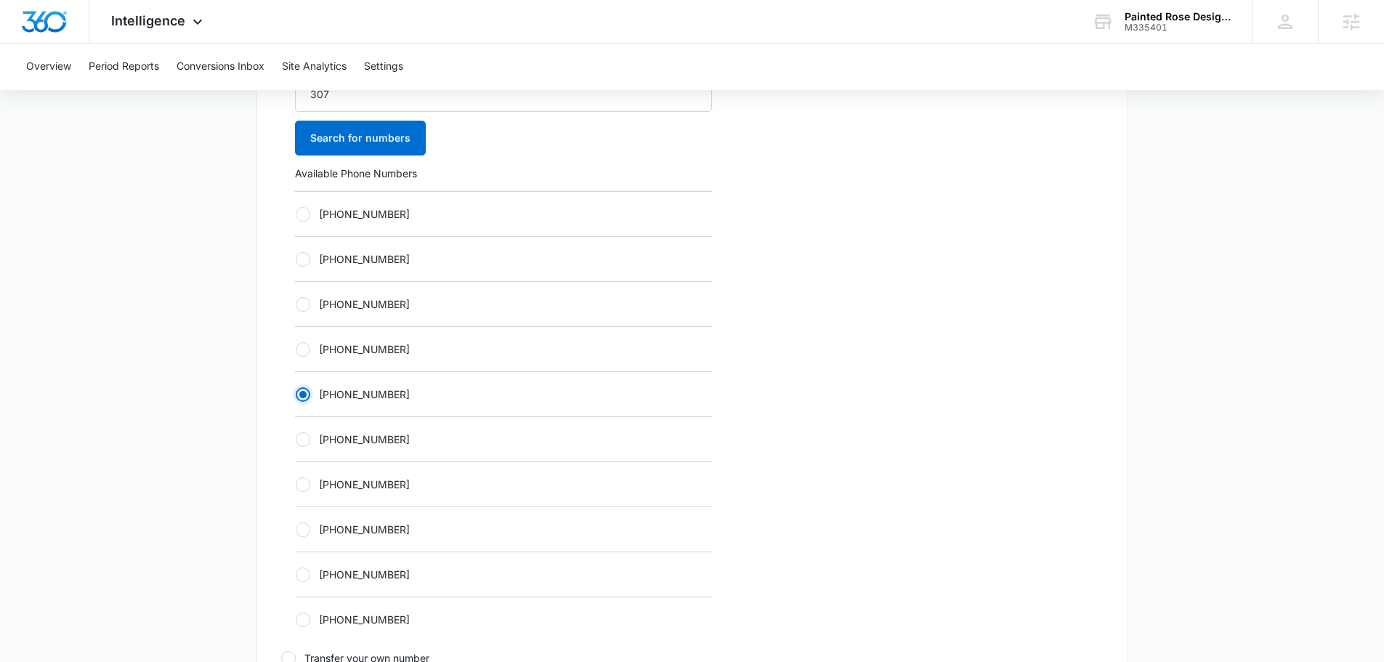
radio input "true"
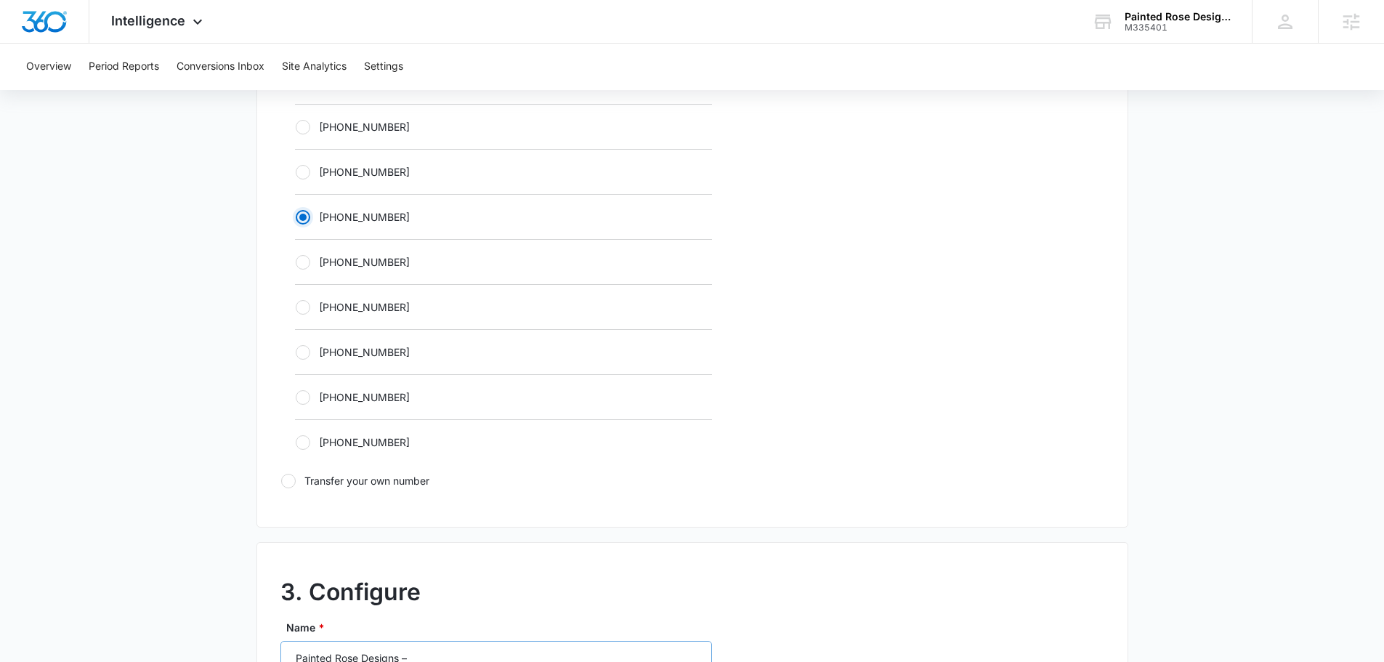
scroll to position [1017, 0]
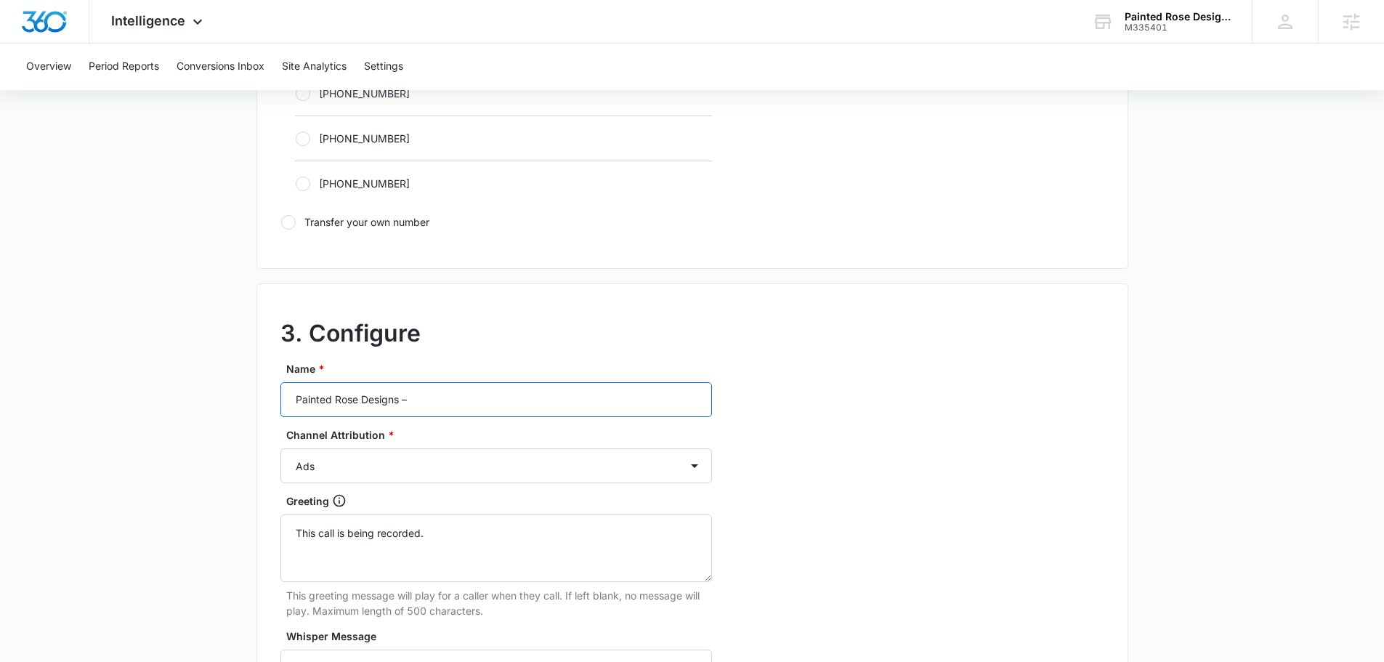
click at [442, 408] on input "Painted Rose Designs –" at bounding box center [496, 399] width 432 height 35
type input "Painted Rose Designs – social"
click at [413, 458] on select "Ads Local Service Ads Content Social Other" at bounding box center [496, 465] width 432 height 35
select select "SOCIAL"
click at [280, 448] on select "Ads Local Service Ads Content Social Other" at bounding box center [496, 465] width 432 height 35
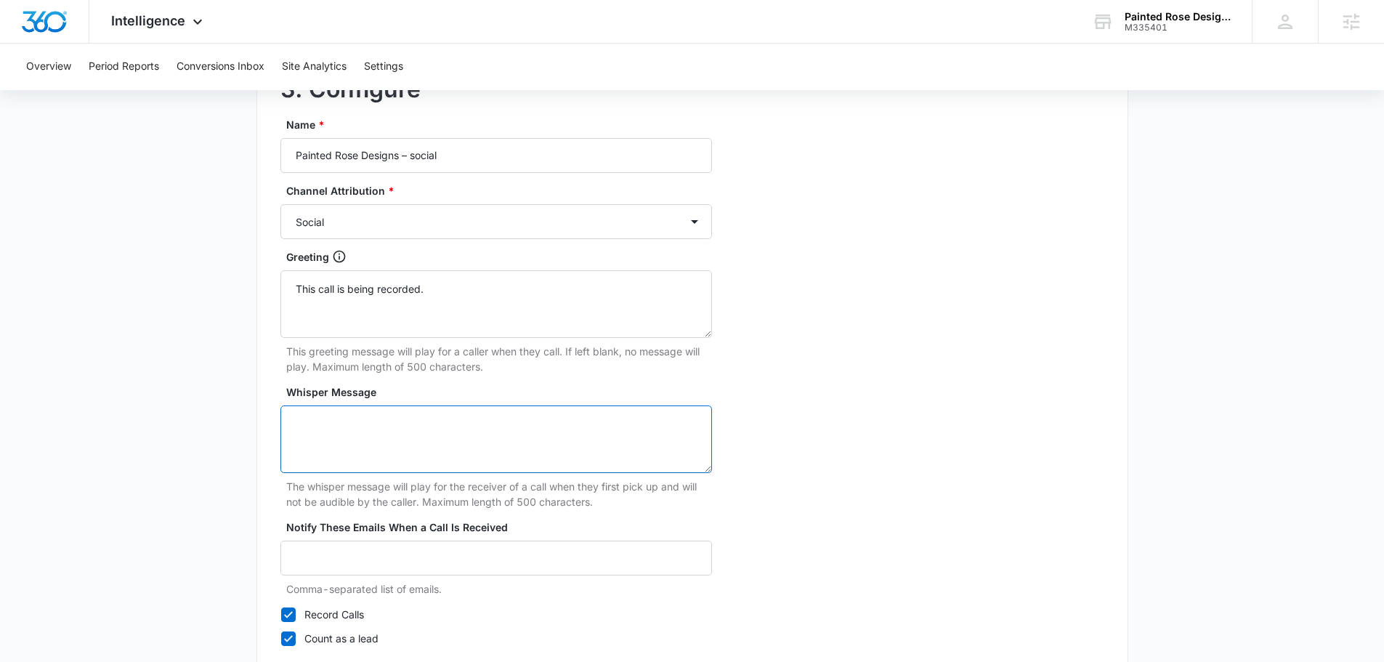
click at [388, 437] on textarea "Whisper Message" at bounding box center [496, 439] width 432 height 68
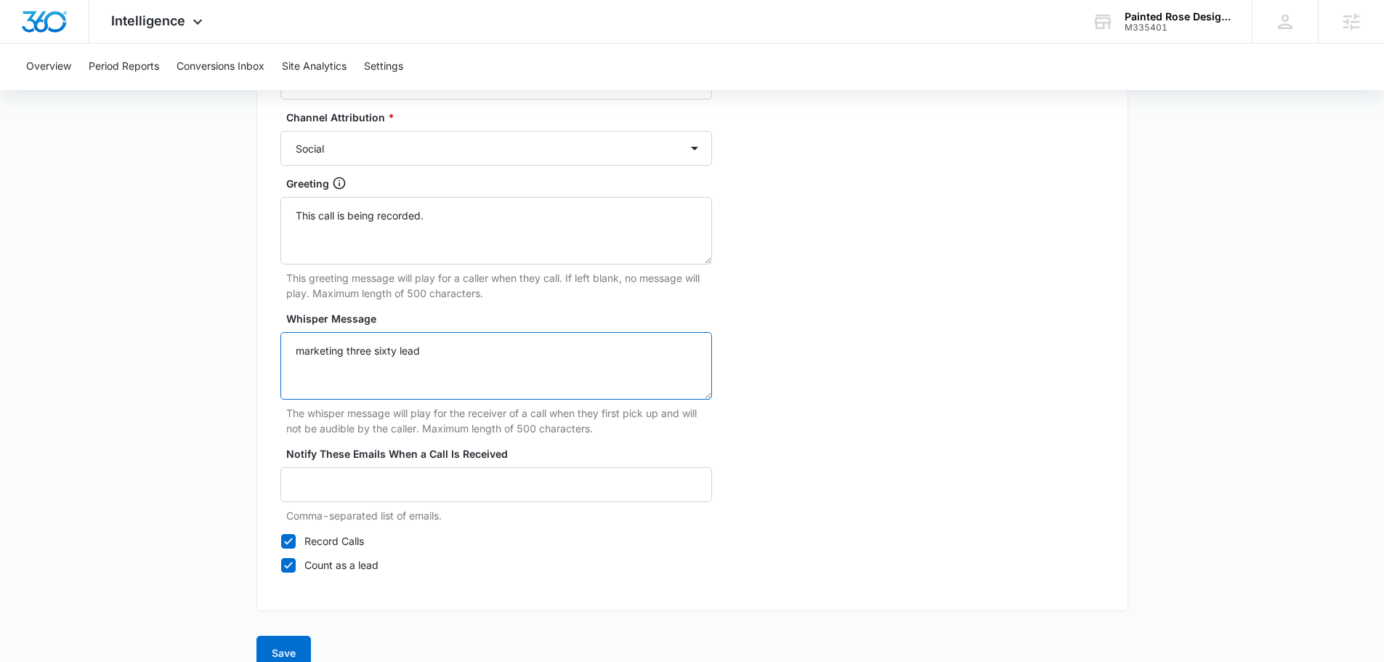
scroll to position [1361, 0]
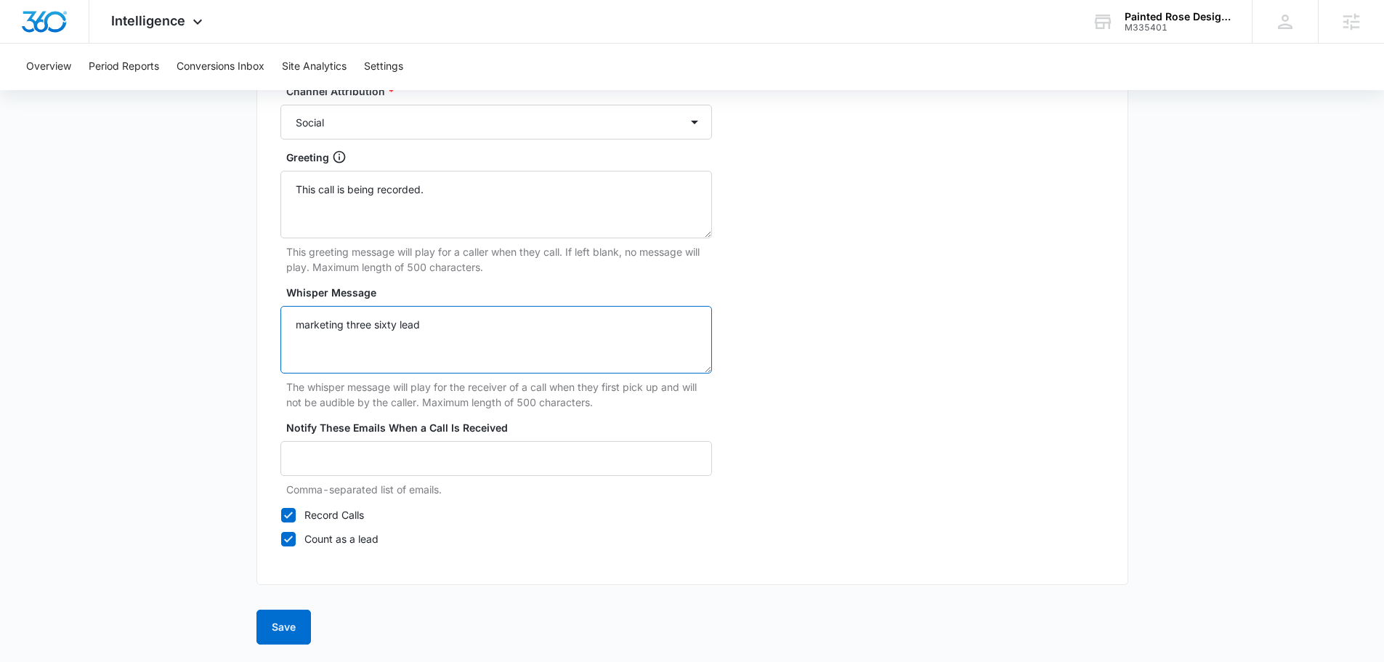
type textarea "marketing three sixty lead"
click at [290, 634] on button "Save" at bounding box center [283, 627] width 54 height 35
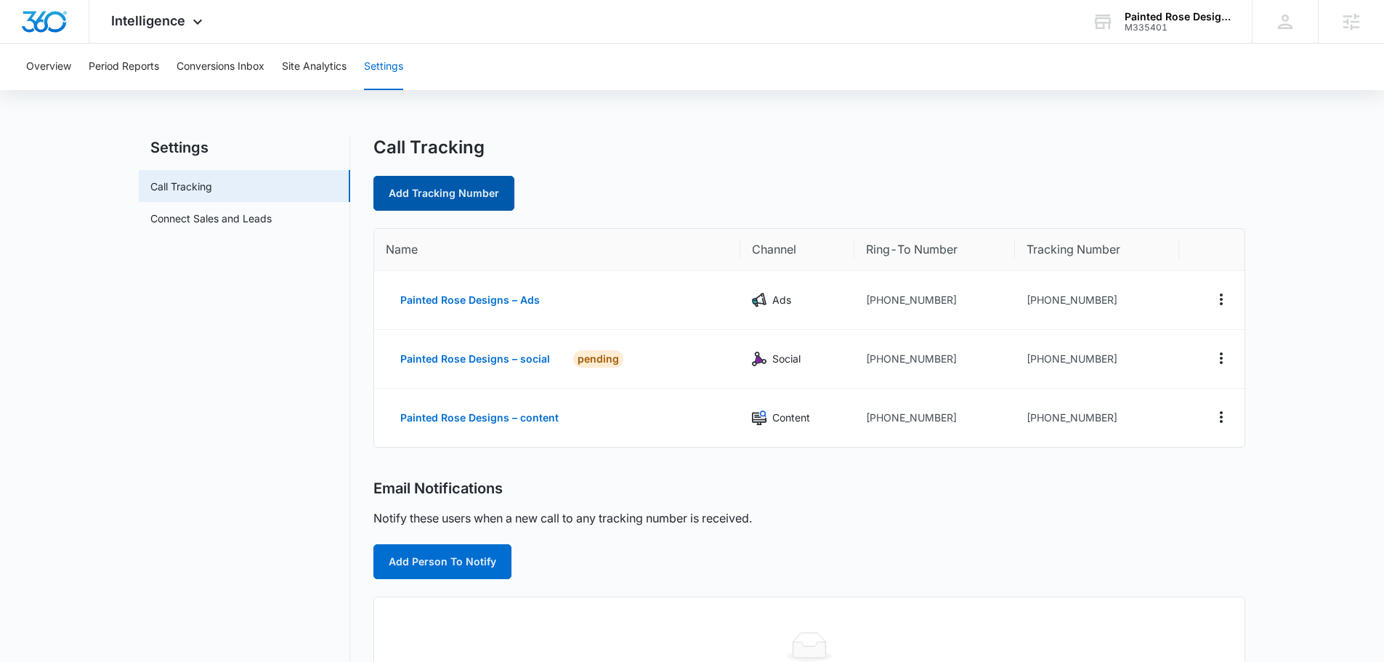
click at [466, 203] on link "Add Tracking Number" at bounding box center [443, 193] width 141 height 35
select select "by_area_code"
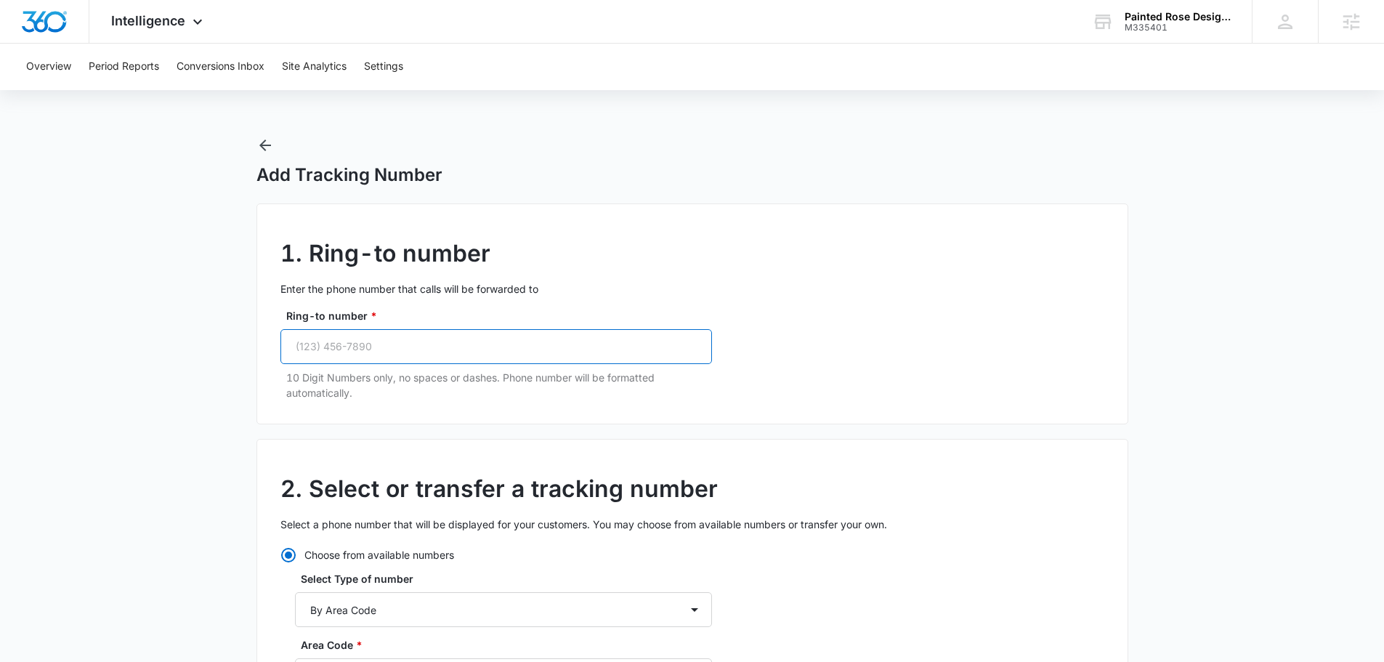
click at [412, 344] on input "Ring-to number *" at bounding box center [496, 346] width 432 height 35
paste input "[PHONE_NUMBER]"
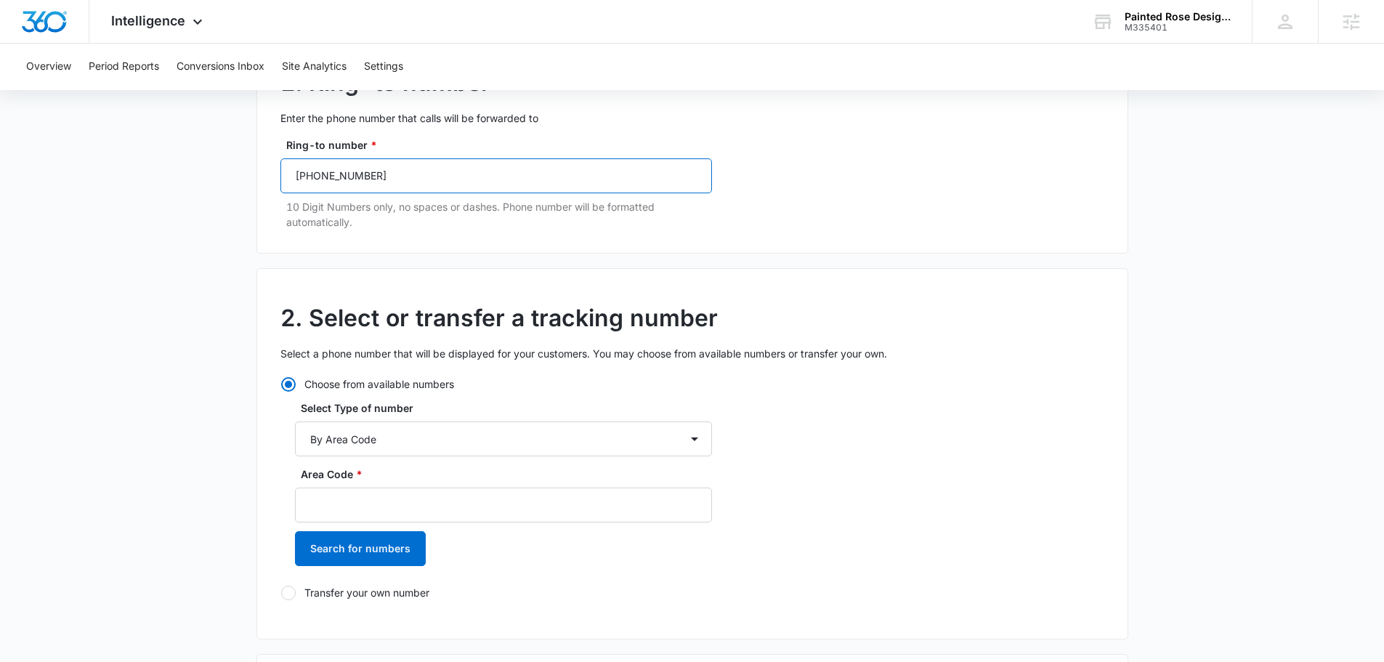
scroll to position [363, 0]
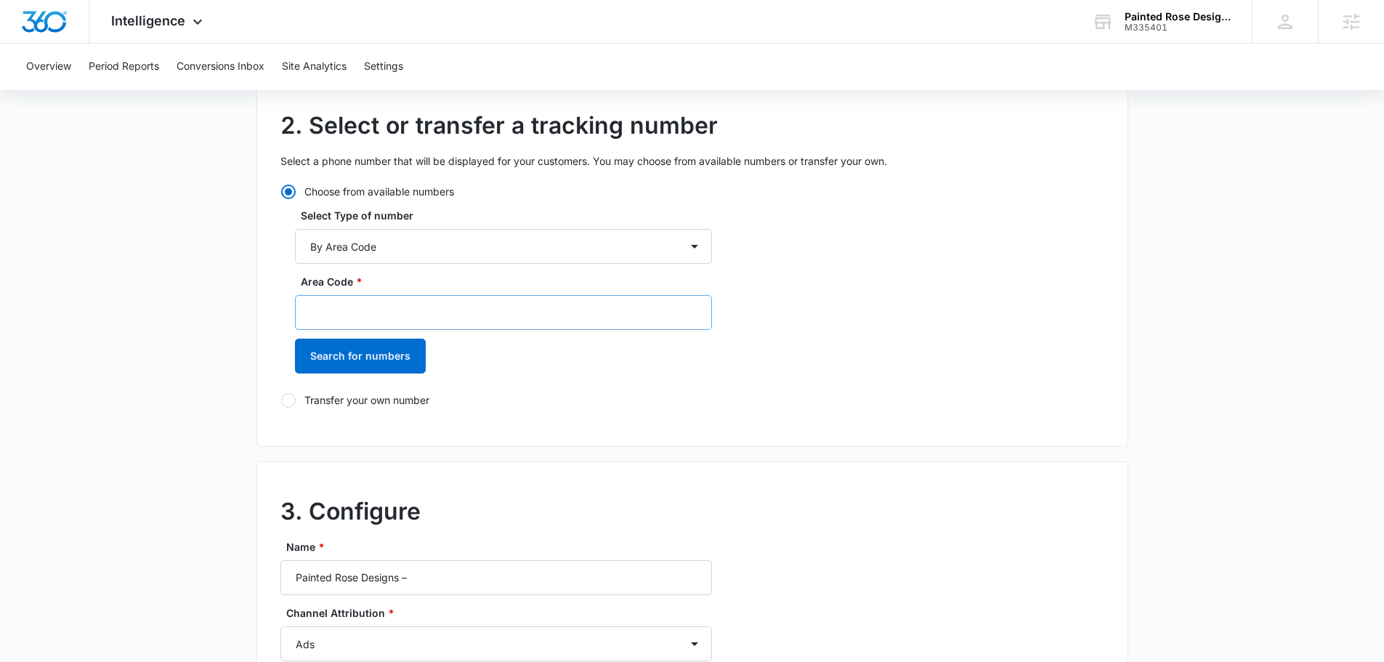
type input "[PHONE_NUMBER]"
click at [429, 303] on input "Area Code *" at bounding box center [503, 312] width 417 height 35
click at [440, 240] on select "By City & State By State Only By Zip Code By Area Code Toll Free Numbers" at bounding box center [503, 246] width 417 height 35
drag, startPoint x: 828, startPoint y: 189, endPoint x: 838, endPoint y: 191, distance: 11.1
click at [838, 191] on div "2. Select or transfer a tracking number Select a phone number that will be disp…" at bounding box center [692, 261] width 872 height 371
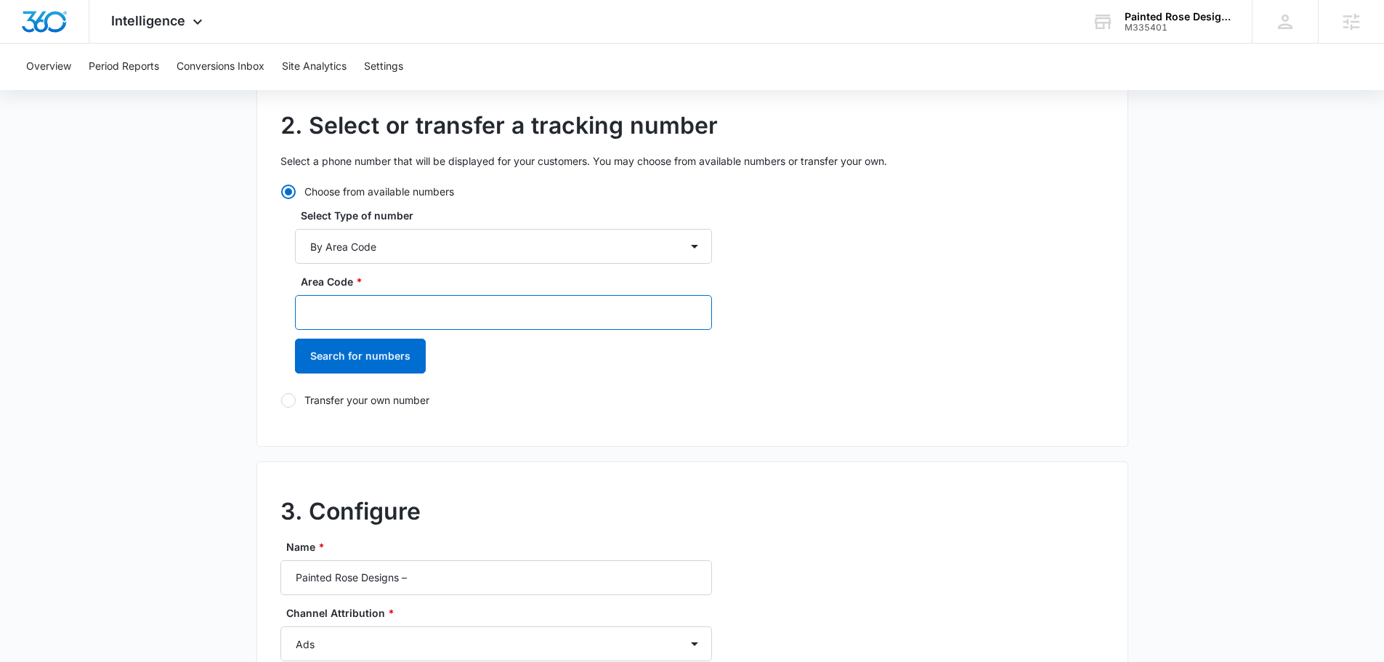
click at [557, 316] on input "Area Code *" at bounding box center [503, 312] width 417 height 35
type input "307"
click at [336, 360] on button "Search for numbers" at bounding box center [360, 356] width 131 height 35
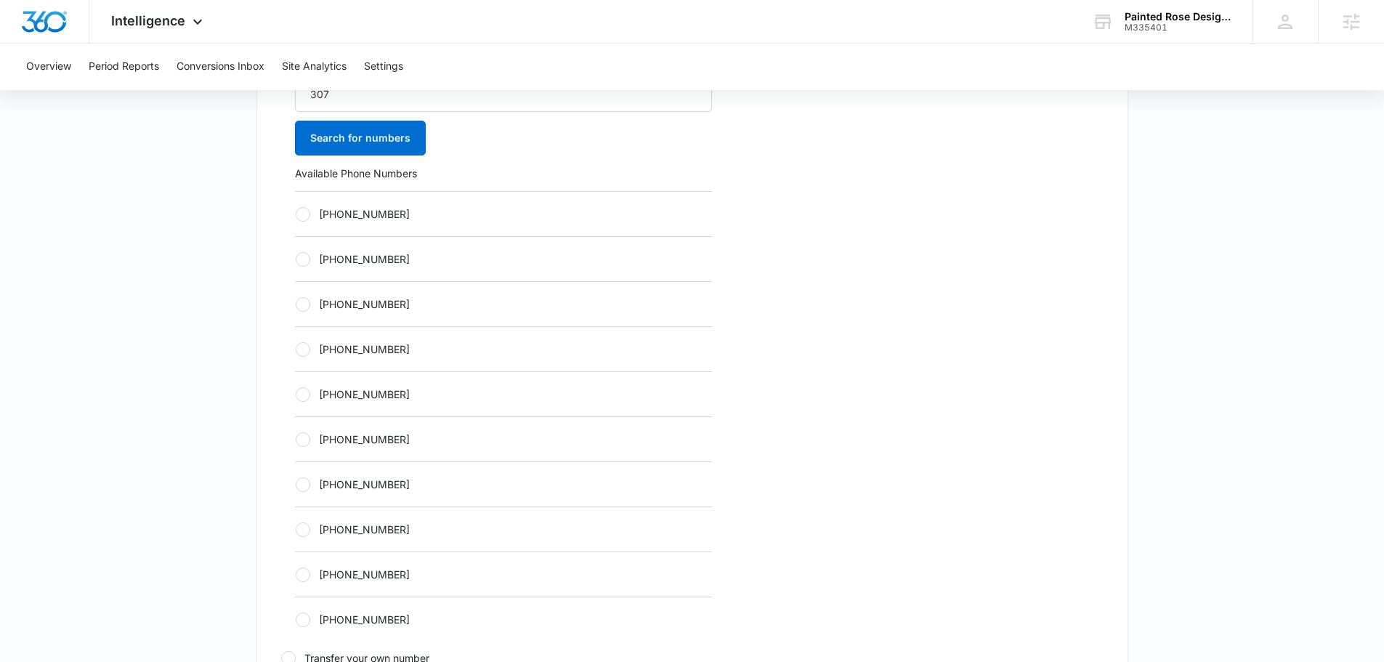
click at [358, 424] on div "[PHONE_NUMBER]" at bounding box center [503, 438] width 417 height 45
click at [363, 437] on label "[PHONE_NUMBER]" at bounding box center [503, 439] width 417 height 15
click at [296, 439] on input "[PHONE_NUMBER]" at bounding box center [295, 439] width 1 height 1
radio input "true"
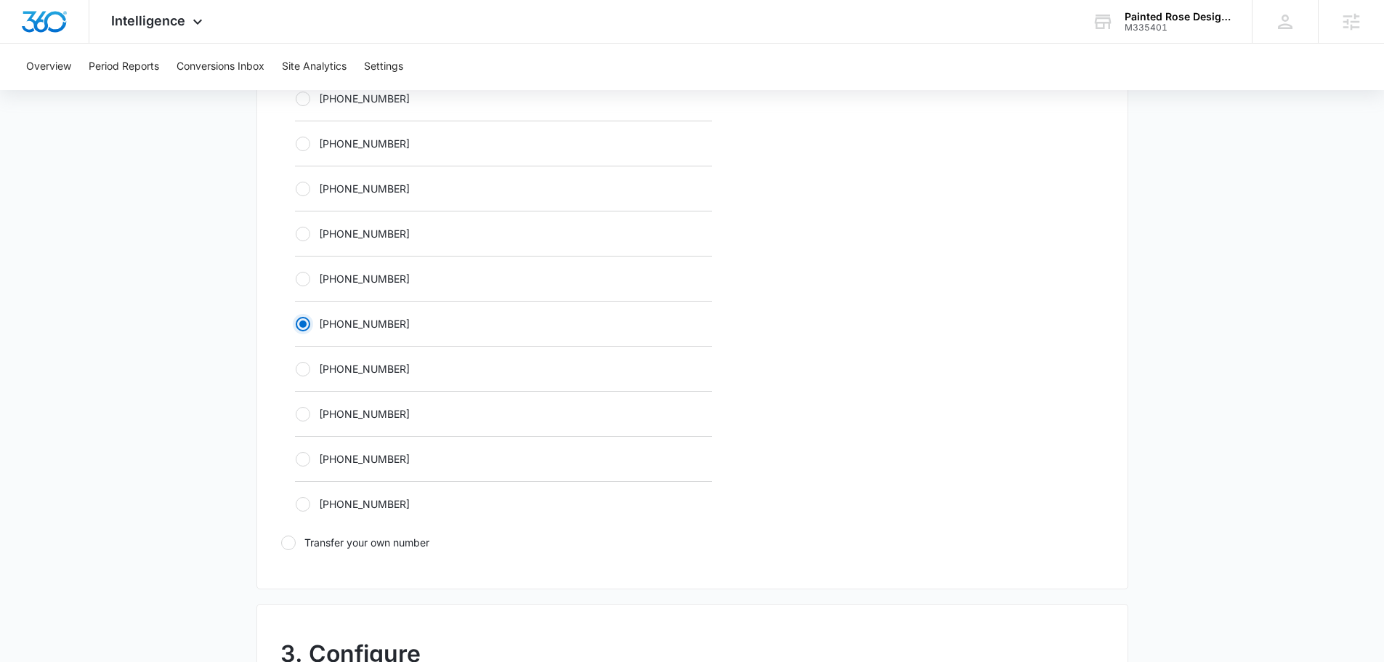
scroll to position [1090, 0]
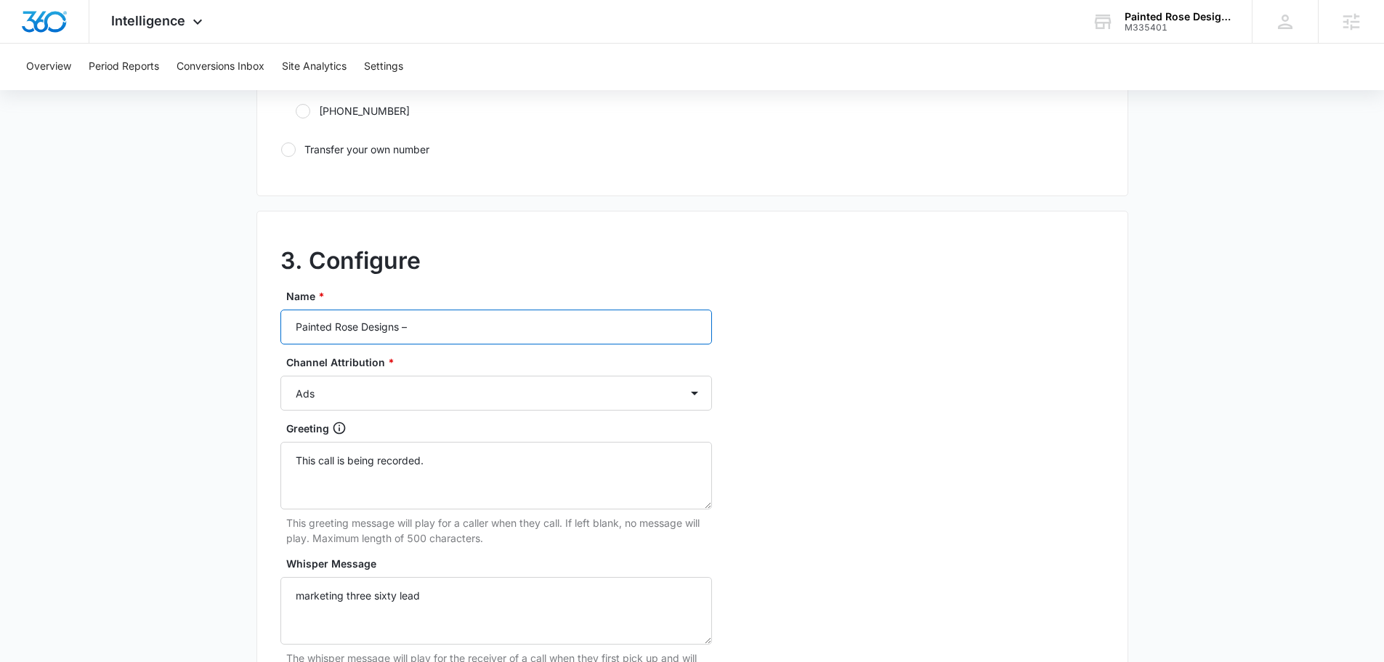
click at [458, 334] on input "Painted Rose Designs –" at bounding box center [496, 327] width 432 height 35
type input "Painted Rose Designs – other"
click at [363, 390] on select "Ads Local Service Ads Content Social Other" at bounding box center [496, 393] width 432 height 35
select select "OTHER"
click at [280, 376] on select "Ads Local Service Ads Content Social Other" at bounding box center [496, 393] width 432 height 35
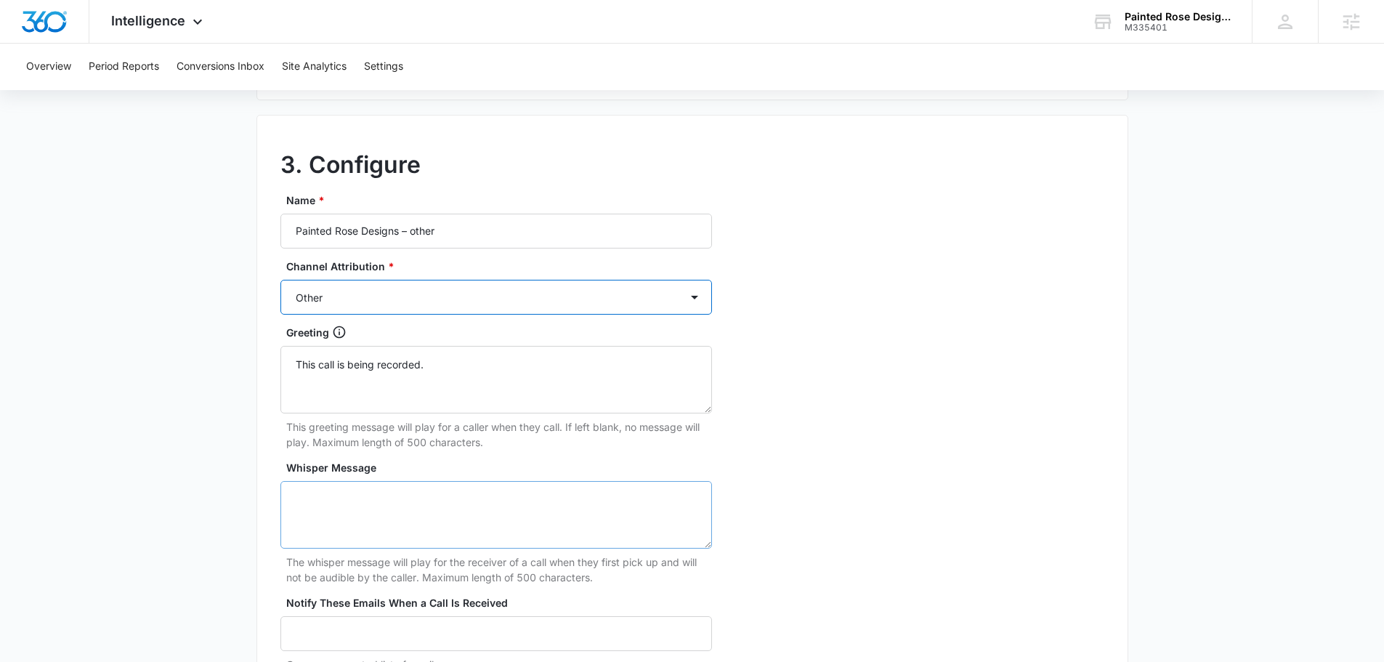
scroll to position [1308, 0]
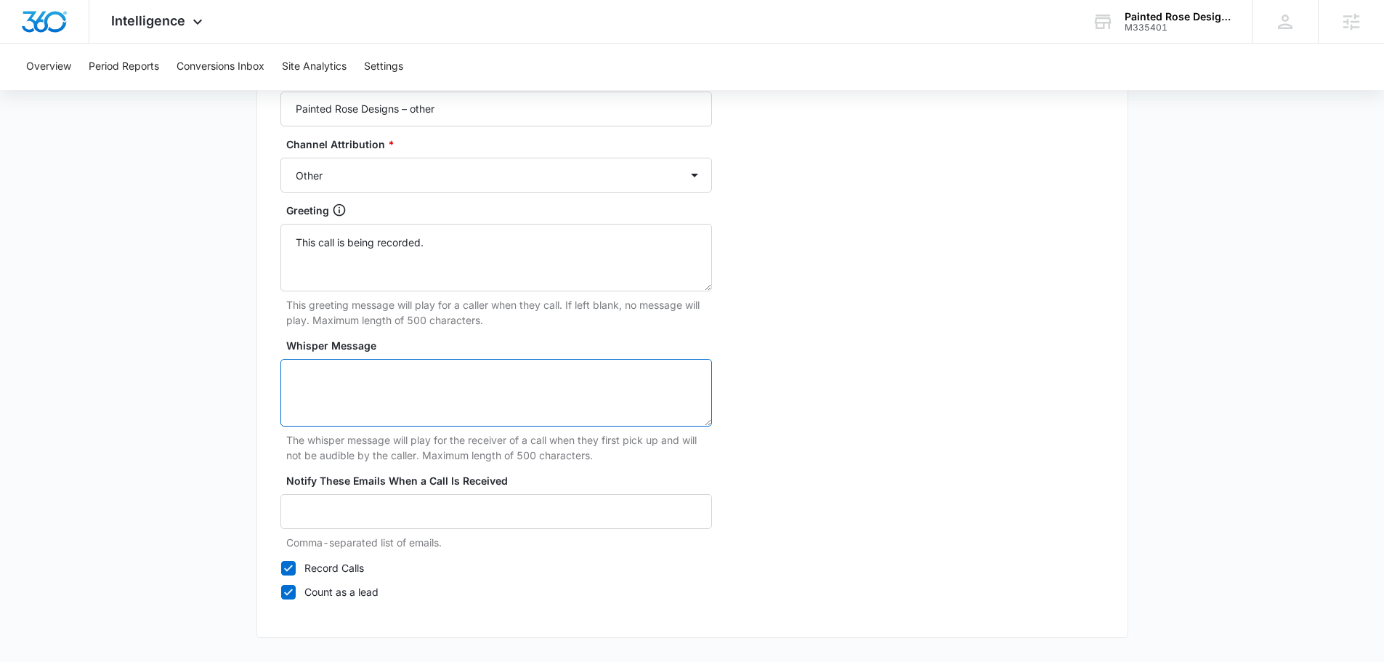
click at [398, 404] on textarea "Whisper Message" at bounding box center [496, 393] width 432 height 68
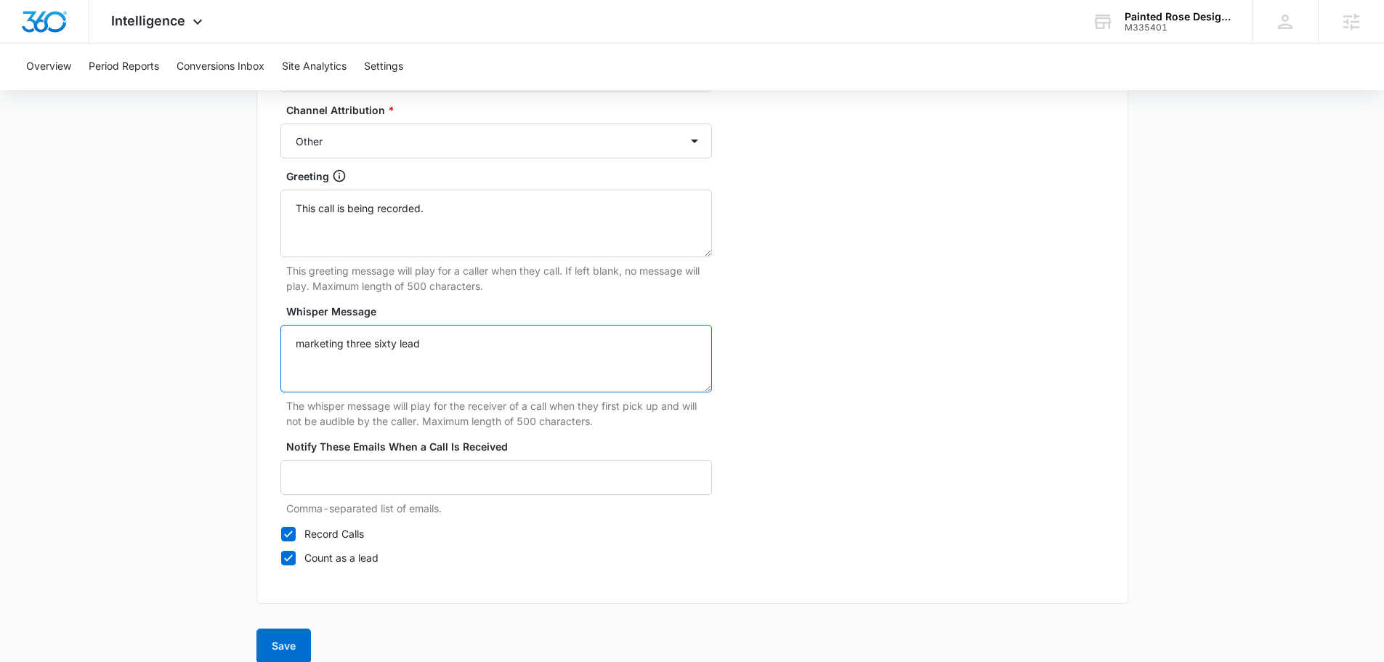
scroll to position [1361, 0]
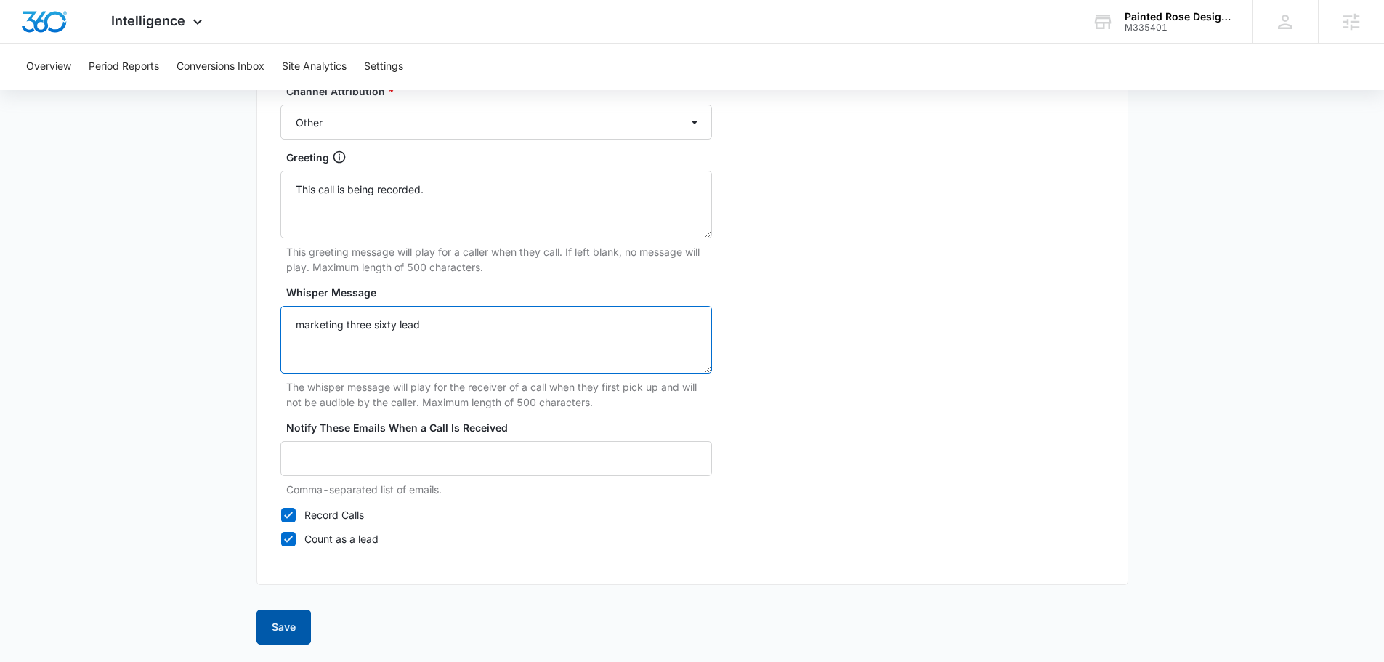
type textarea "marketing three sixty lead"
drag, startPoint x: 293, startPoint y: 625, endPoint x: 397, endPoint y: 594, distance: 109.0
click at [293, 625] on button "Save" at bounding box center [283, 627] width 54 height 35
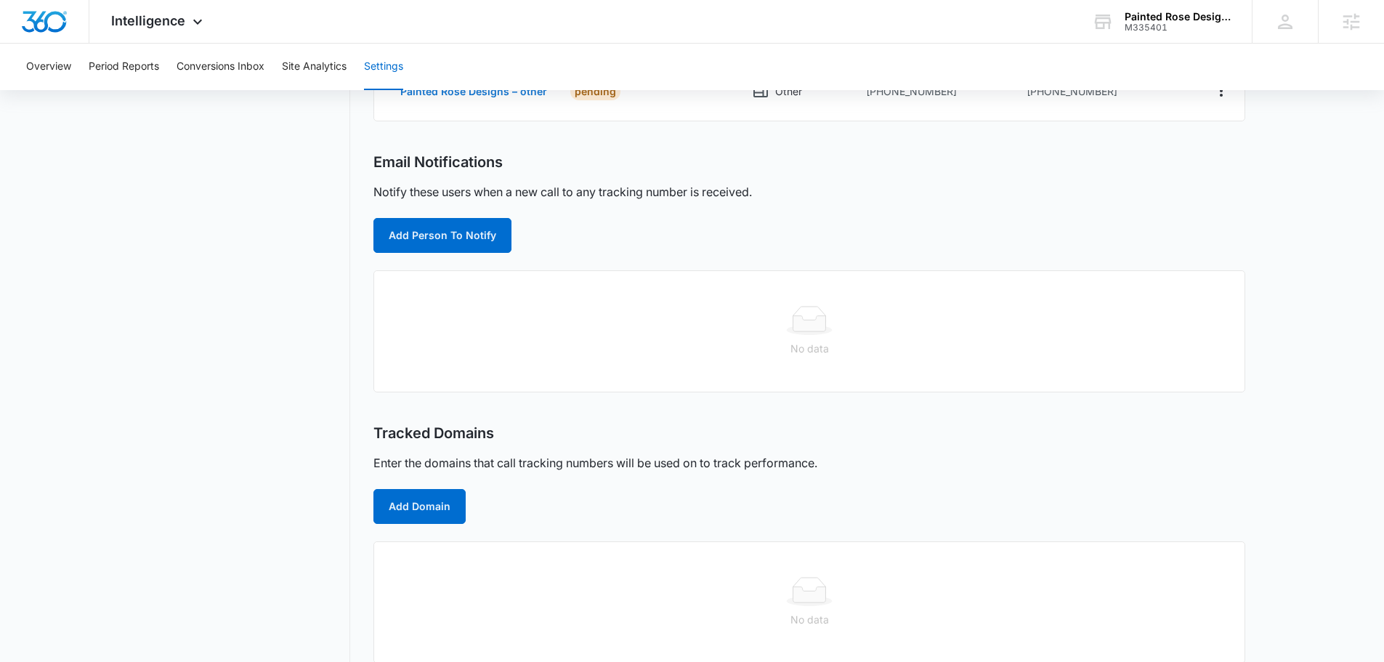
scroll to position [404, 0]
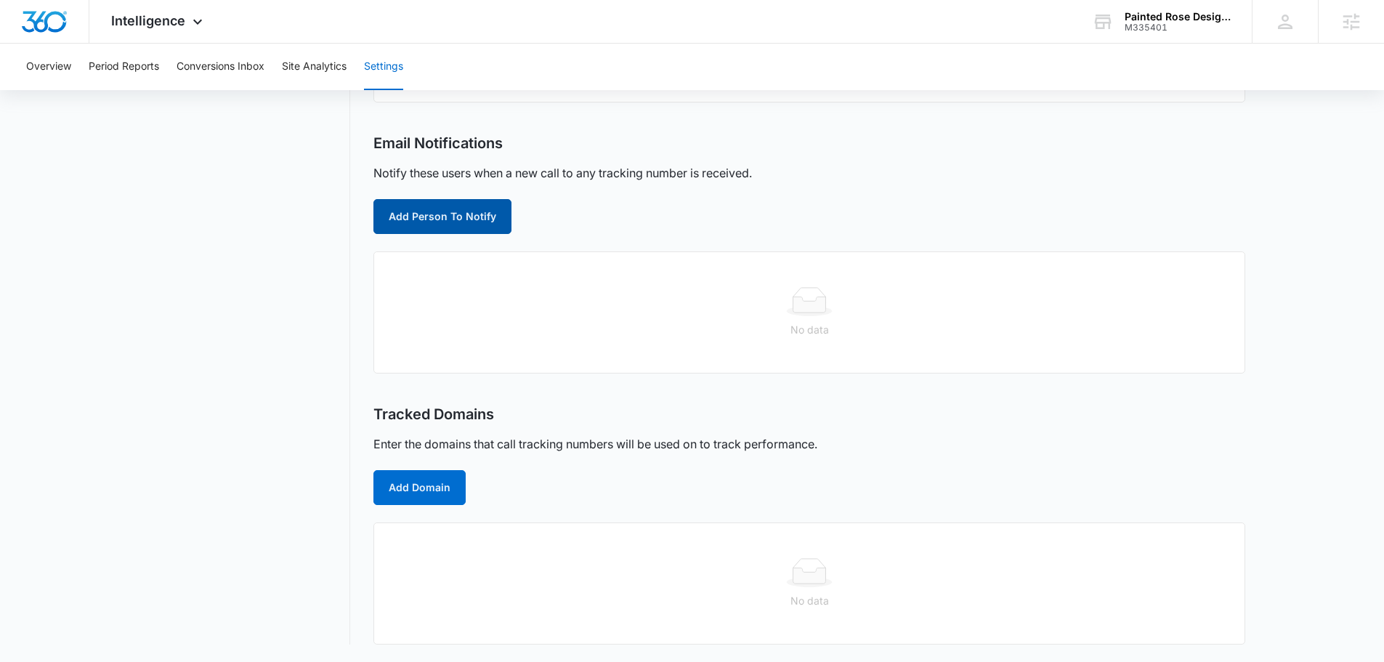
click at [490, 215] on button "Add Person To Notify" at bounding box center [442, 216] width 138 height 35
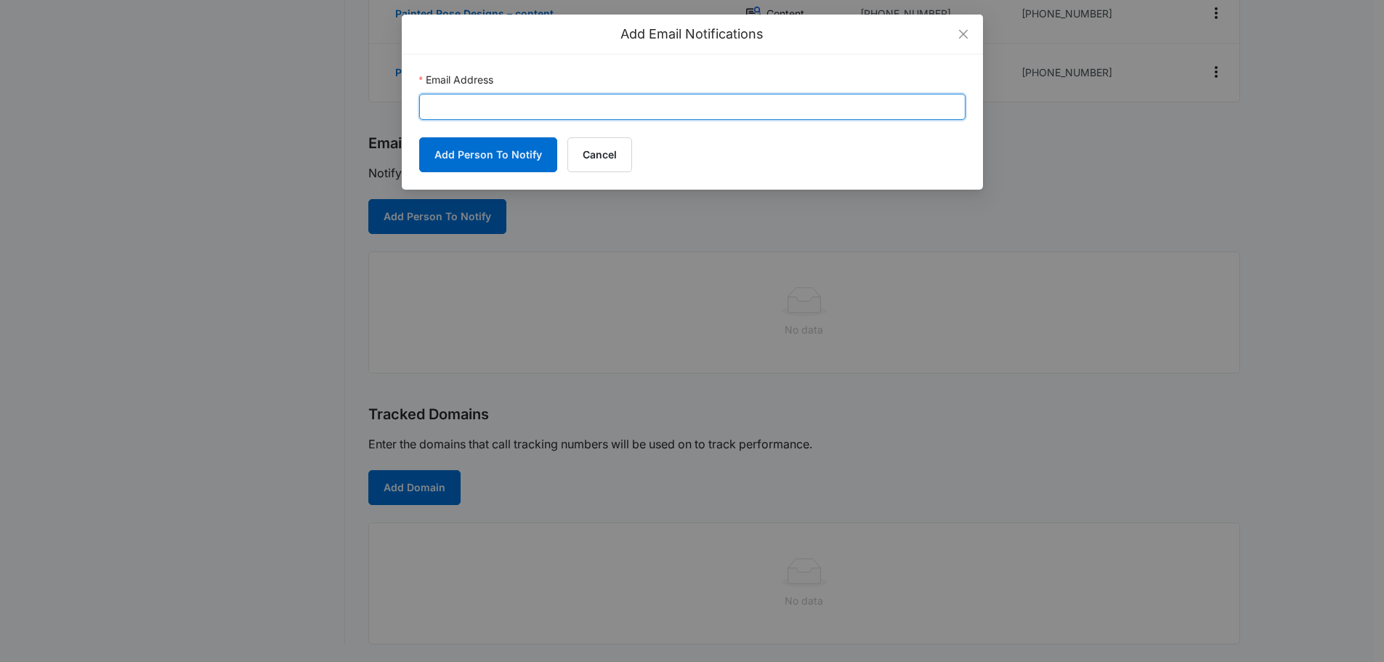
click at [549, 103] on input "Email Address" at bounding box center [692, 107] width 546 height 26
paste input "[EMAIL_ADDRESS][DOMAIN_NAME]"
type input "[EMAIL_ADDRESS][DOMAIN_NAME]"
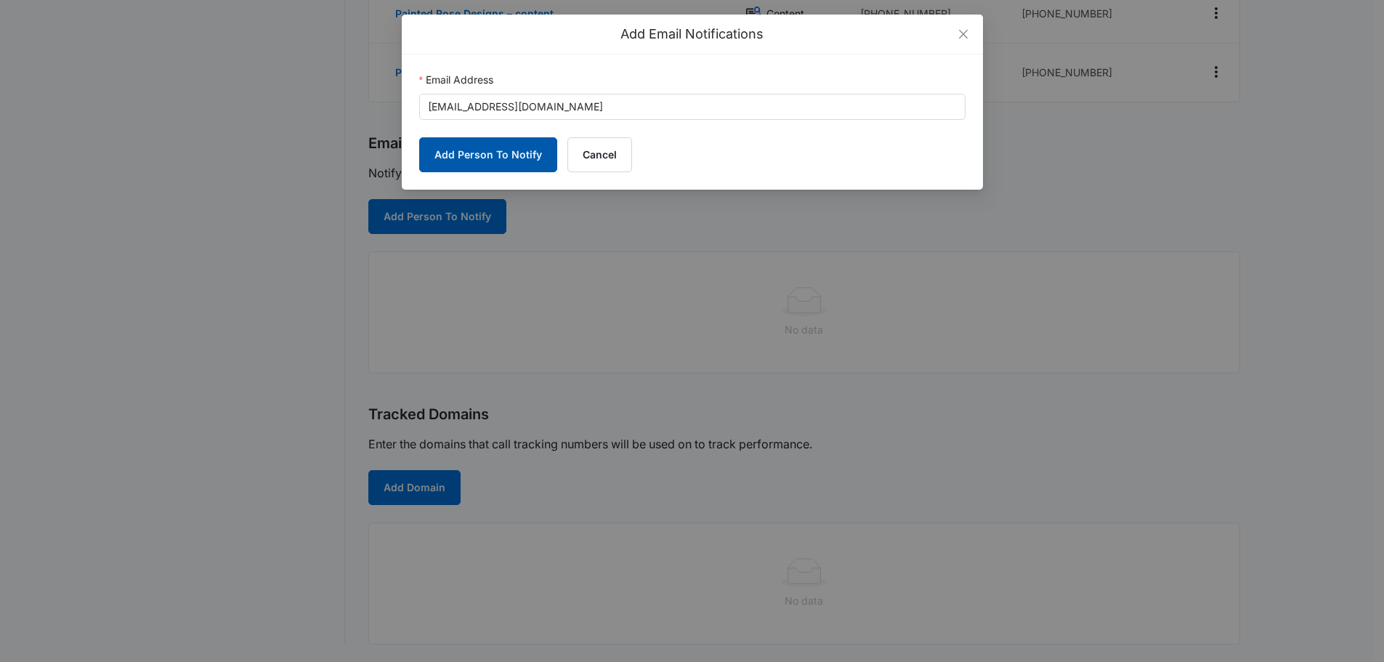
click at [471, 150] on button "Add Person To Notify" at bounding box center [488, 154] width 138 height 35
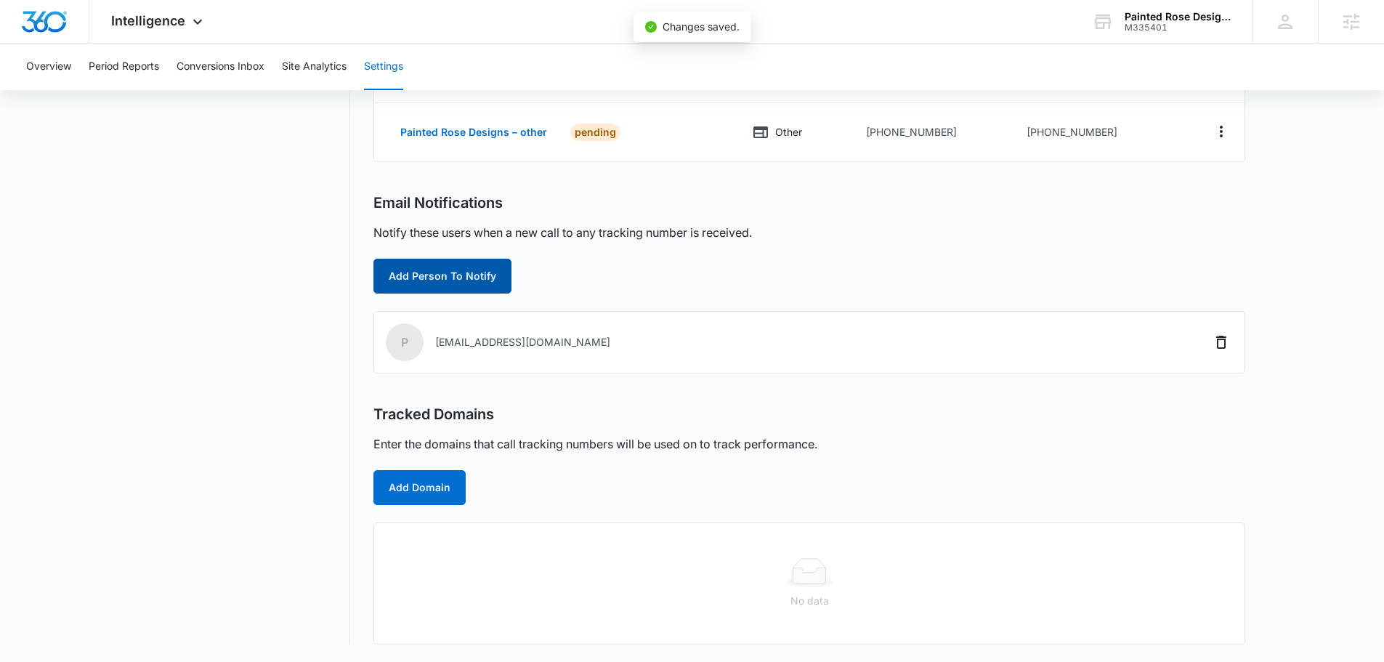
scroll to position [344, 0]
click at [415, 279] on button "Add Person To Notify" at bounding box center [442, 276] width 138 height 35
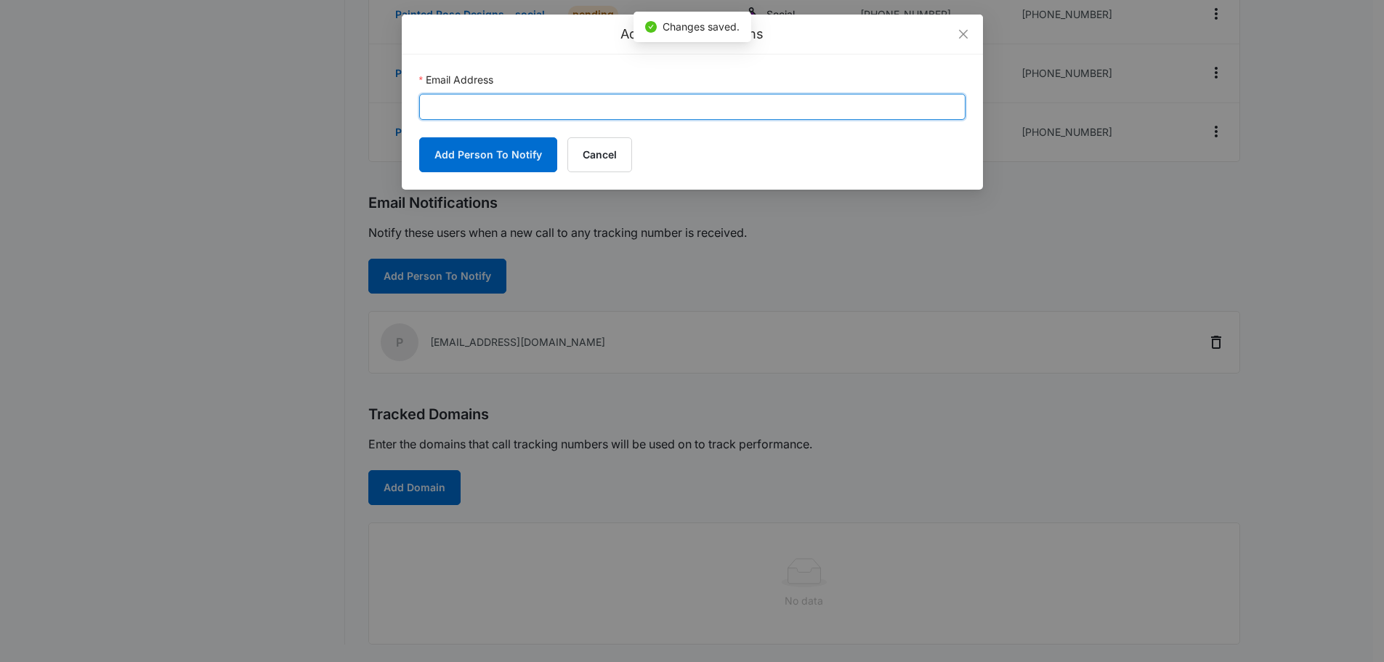
click at [501, 113] on input "Email Address" at bounding box center [692, 107] width 546 height 26
paste input "[PERSON_NAME][EMAIL_ADDRESS][PERSON_NAME][DOMAIN_NAME]"
type input "[PERSON_NAME][EMAIL_ADDRESS][PERSON_NAME][DOMAIN_NAME]"
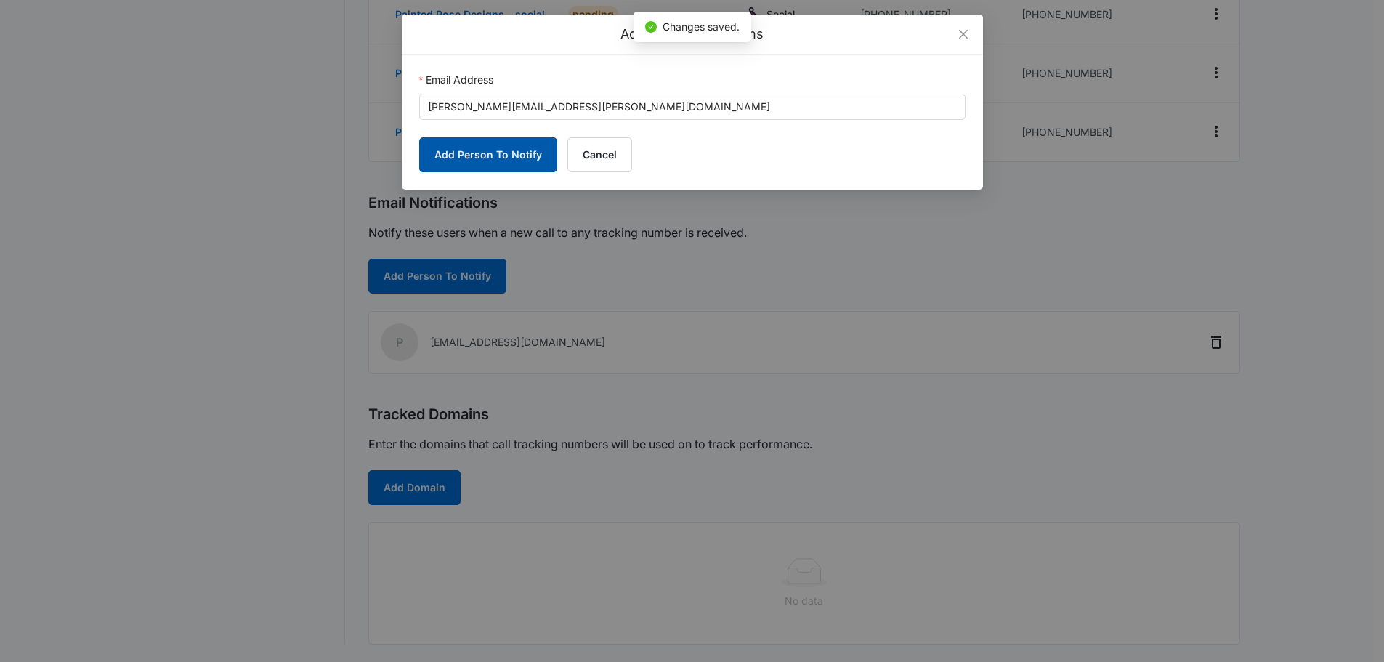
click at [466, 152] on button "Add Person To Notify" at bounding box center [488, 154] width 138 height 35
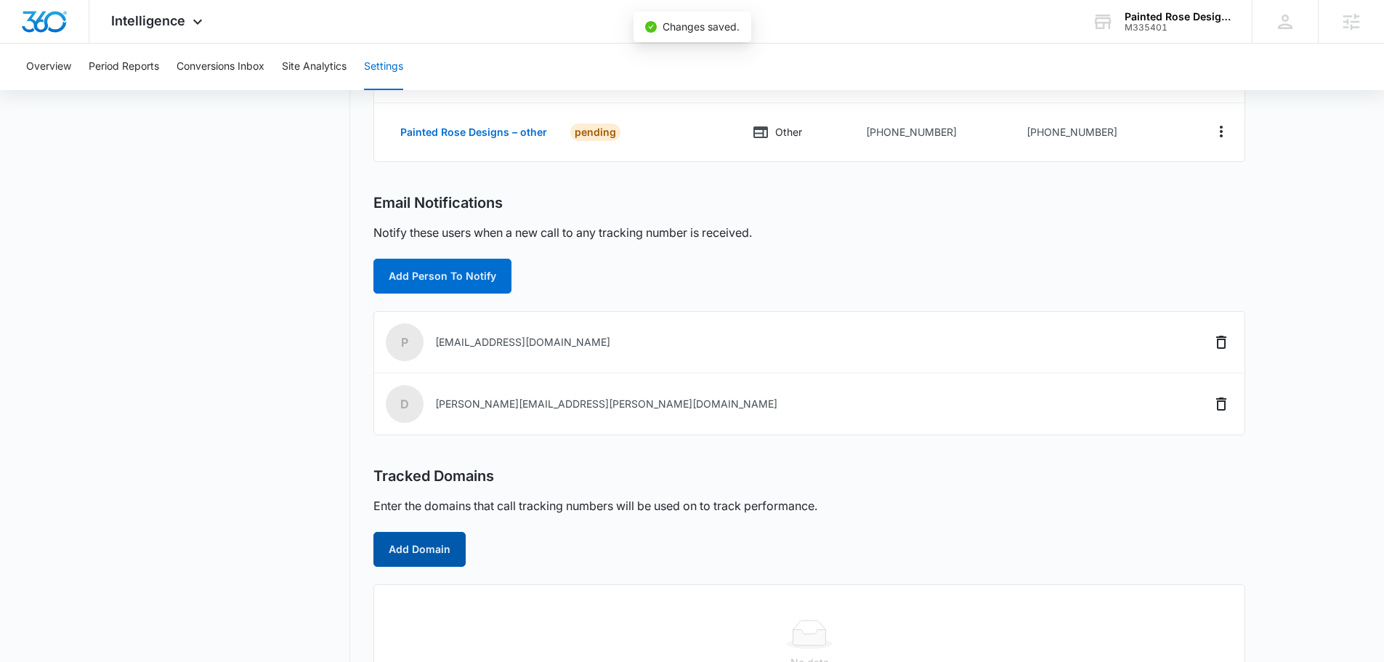
click at [416, 554] on button "Add Domain" at bounding box center [419, 549] width 92 height 35
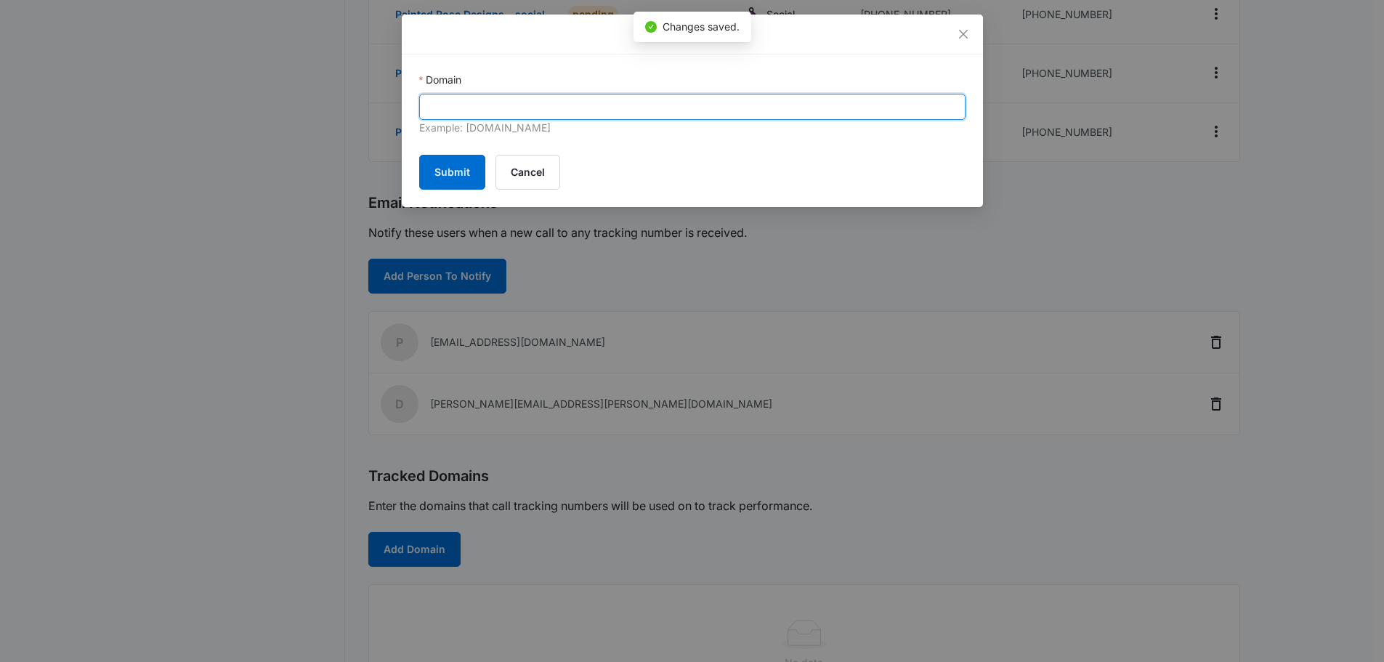
click at [667, 103] on input "Domain" at bounding box center [692, 107] width 546 height 26
paste input "[URL][DOMAIN_NAME]"
drag, startPoint x: 490, startPoint y: 109, endPoint x: 18, endPoint y: 129, distance: 471.9
click at [45, 123] on div "Add Domain Domain [URL][DOMAIN_NAME] Example: [DOMAIN_NAME] Submit Cancel" at bounding box center [692, 331] width 1384 height 662
click at [560, 113] on input "[DOMAIN_NAME][URL]" at bounding box center [692, 107] width 546 height 26
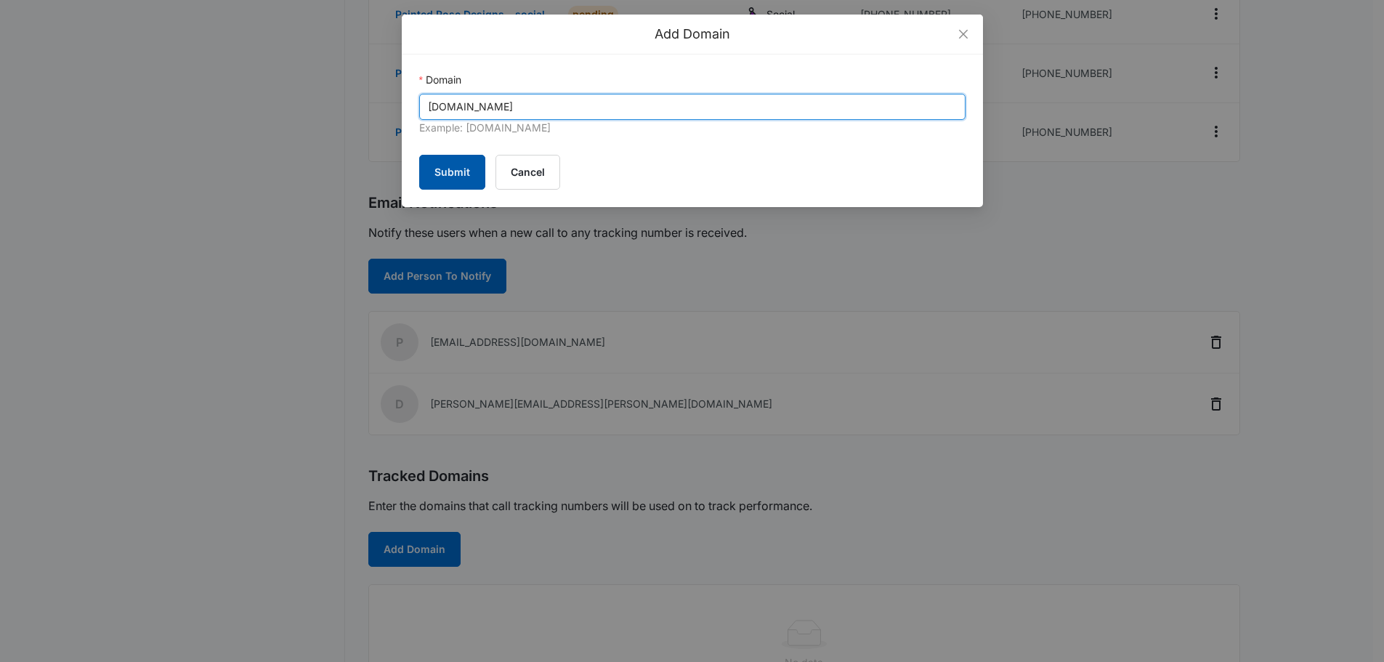
type input "[DOMAIN_NAME]"
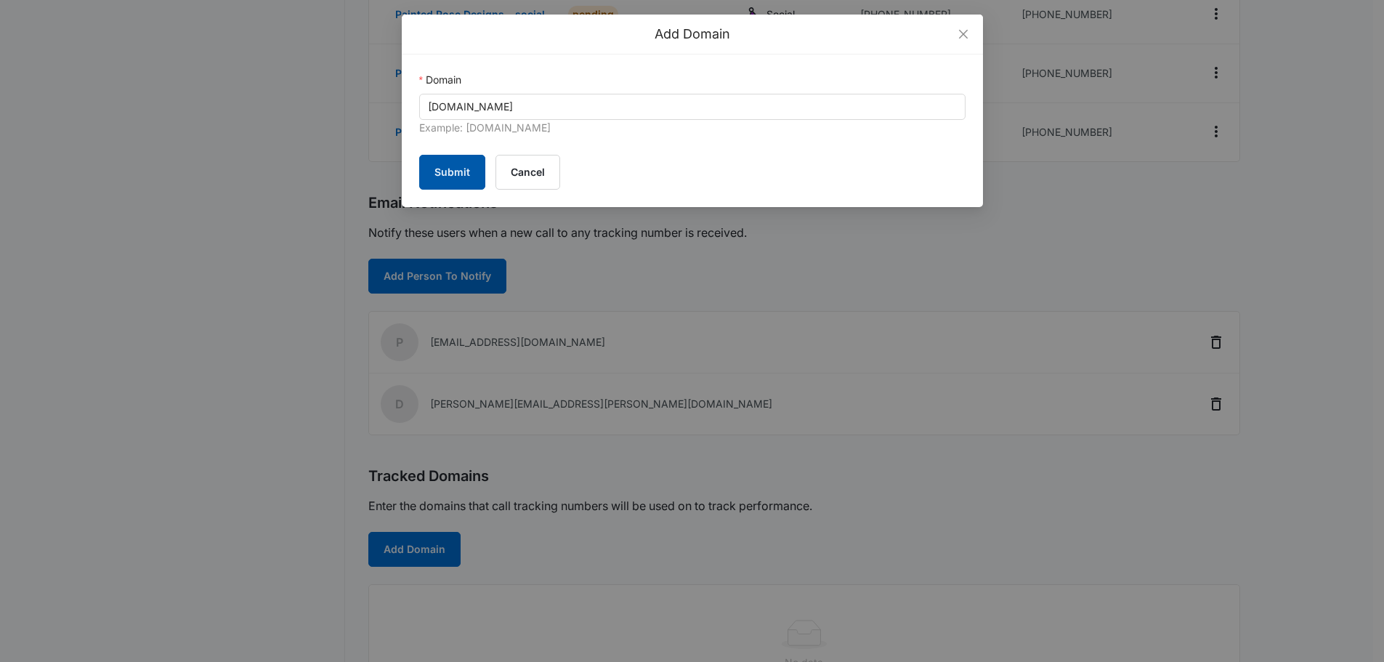
click at [438, 179] on button "Submit" at bounding box center [452, 172] width 66 height 35
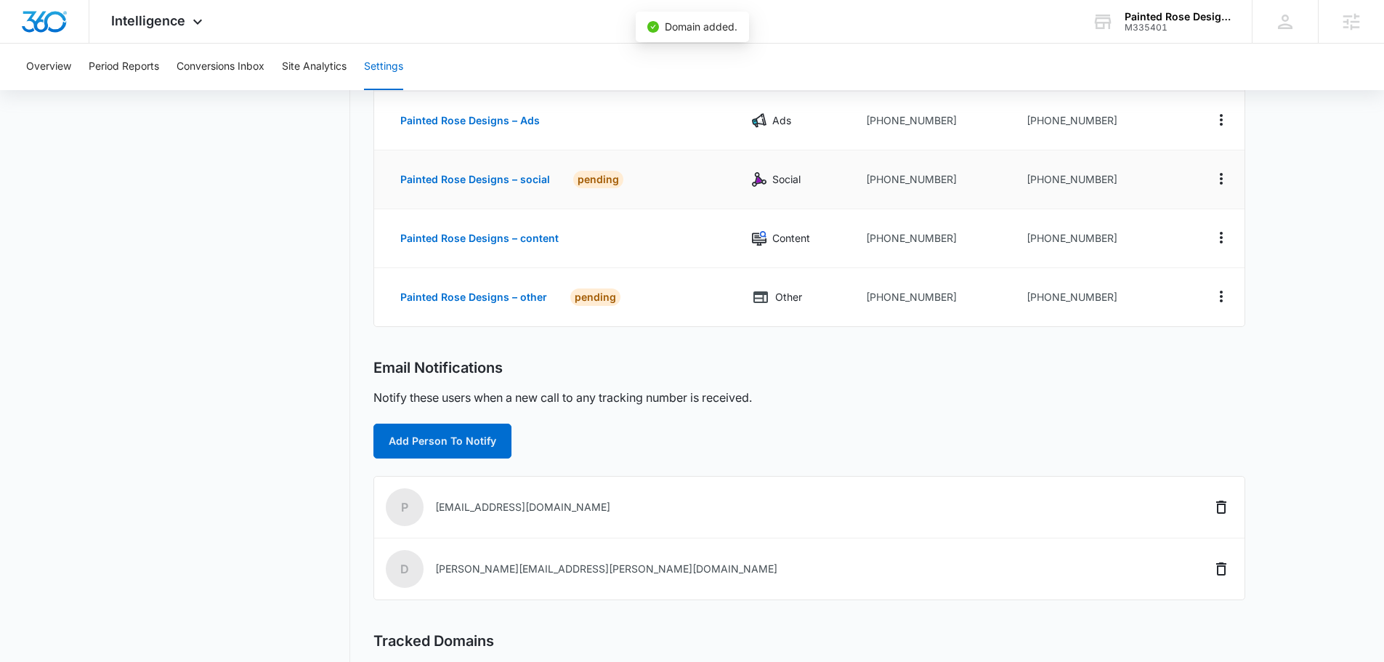
scroll to position [41, 0]
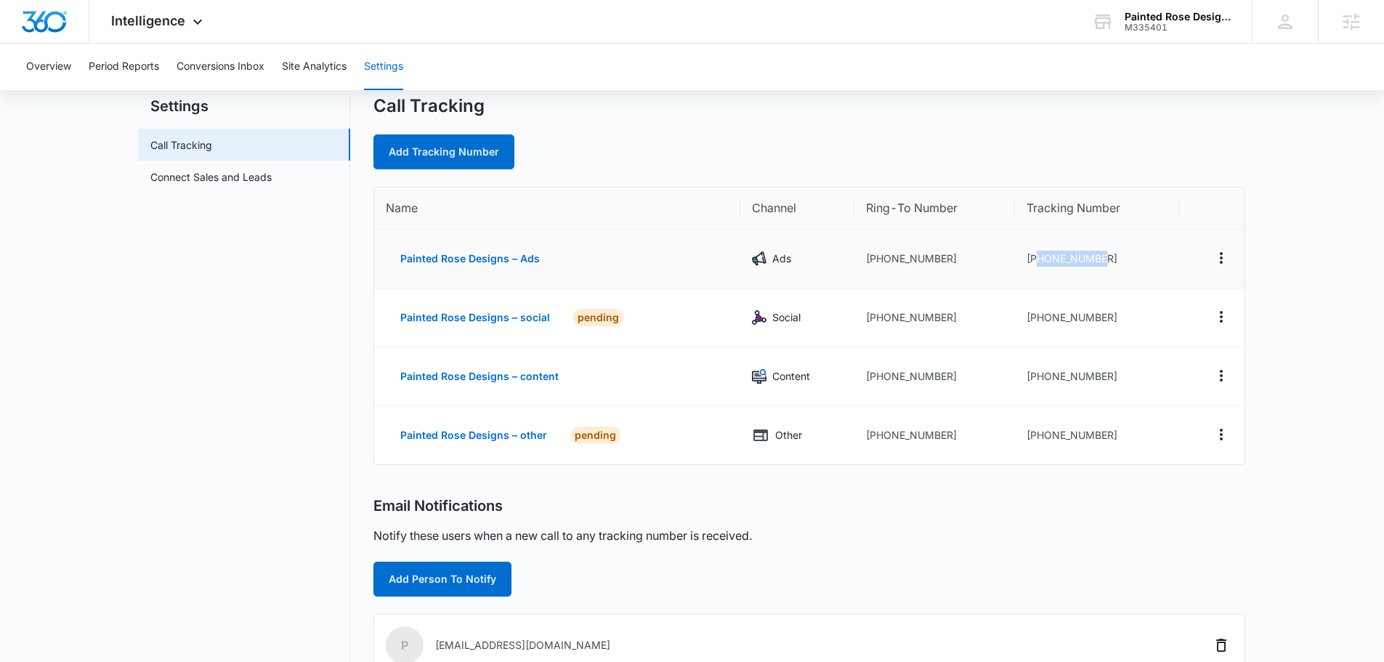
drag, startPoint x: 1132, startPoint y: 259, endPoint x: 1040, endPoint y: 257, distance: 92.3
click at [1040, 257] on td "[PHONE_NUMBER]" at bounding box center [1097, 259] width 164 height 59
copy td "3073029412"
drag, startPoint x: 1110, startPoint y: 323, endPoint x: 1040, endPoint y: 311, distance: 71.5
click at [1040, 311] on td "[PHONE_NUMBER]" at bounding box center [1097, 317] width 164 height 59
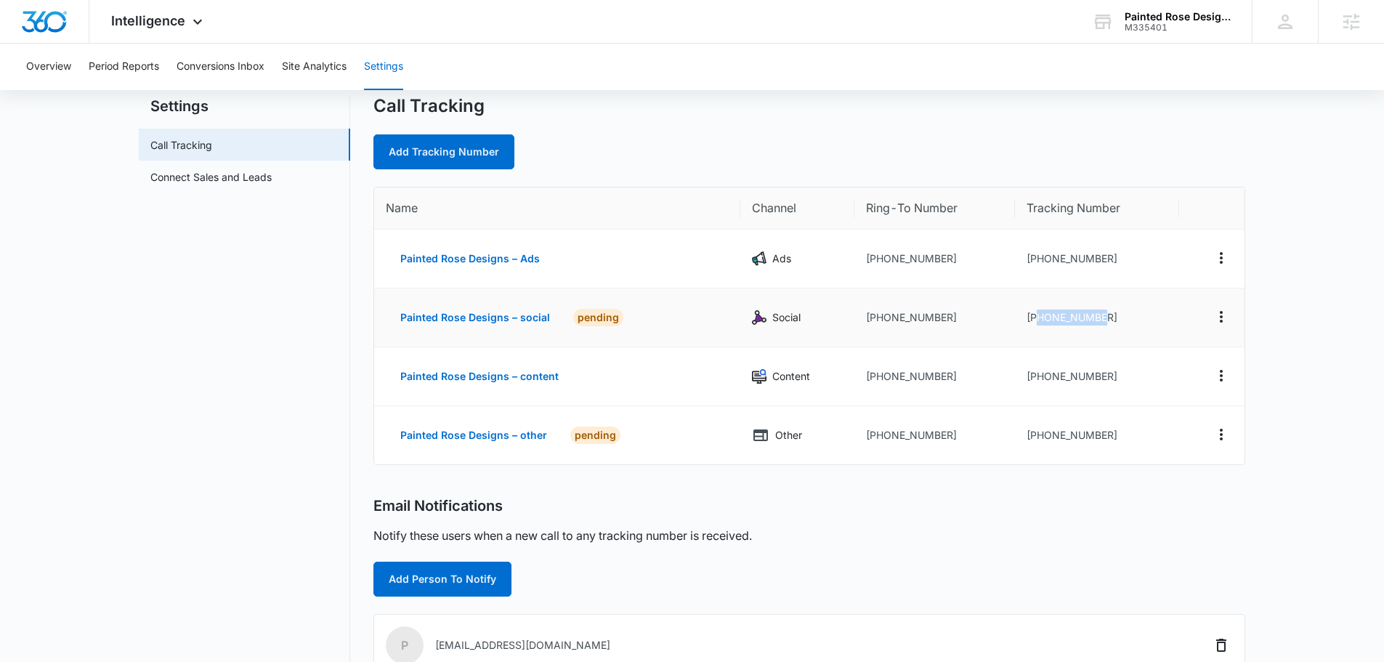
copy td "3073029414"
drag, startPoint x: 1104, startPoint y: 379, endPoint x: 1039, endPoint y: 378, distance: 65.4
click at [1039, 378] on td "[PHONE_NUMBER]" at bounding box center [1097, 376] width 164 height 59
copy td "3073029415"
drag, startPoint x: 1108, startPoint y: 446, endPoint x: 1038, endPoint y: 441, distance: 69.9
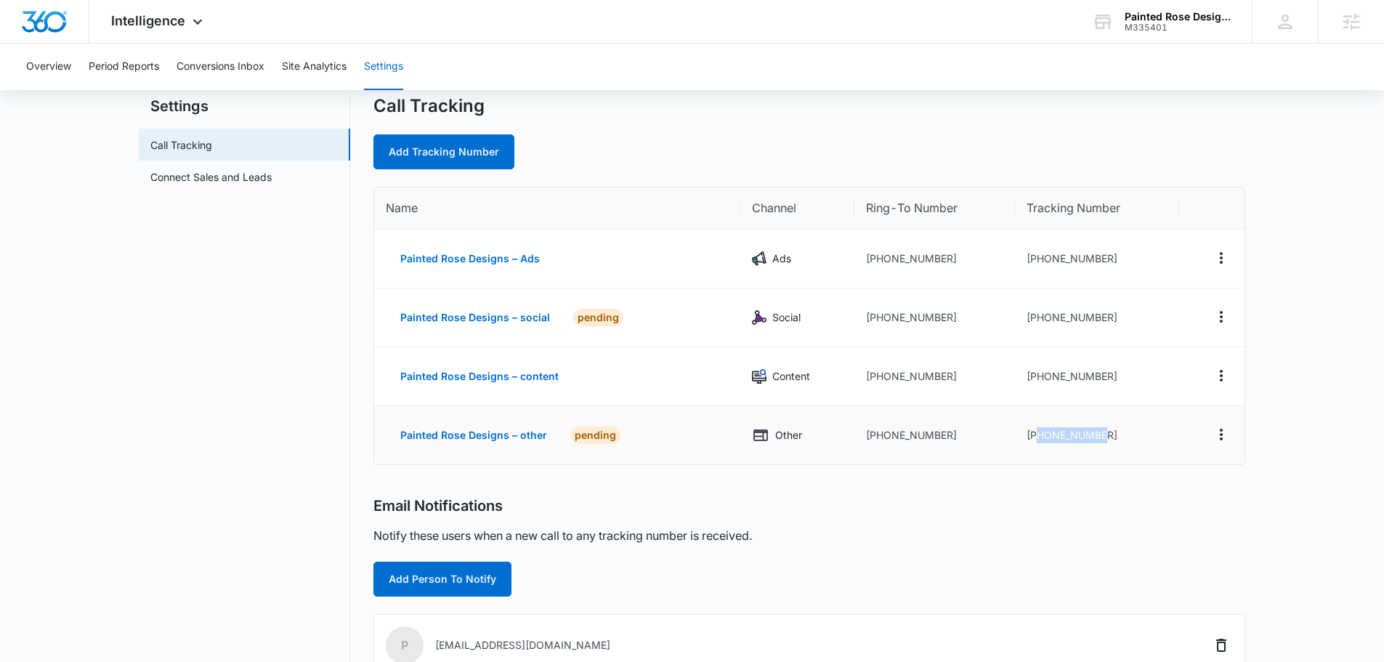
click at [1038, 441] on td "[PHONE_NUMBER]" at bounding box center [1097, 435] width 164 height 58
copy td "3073029417"
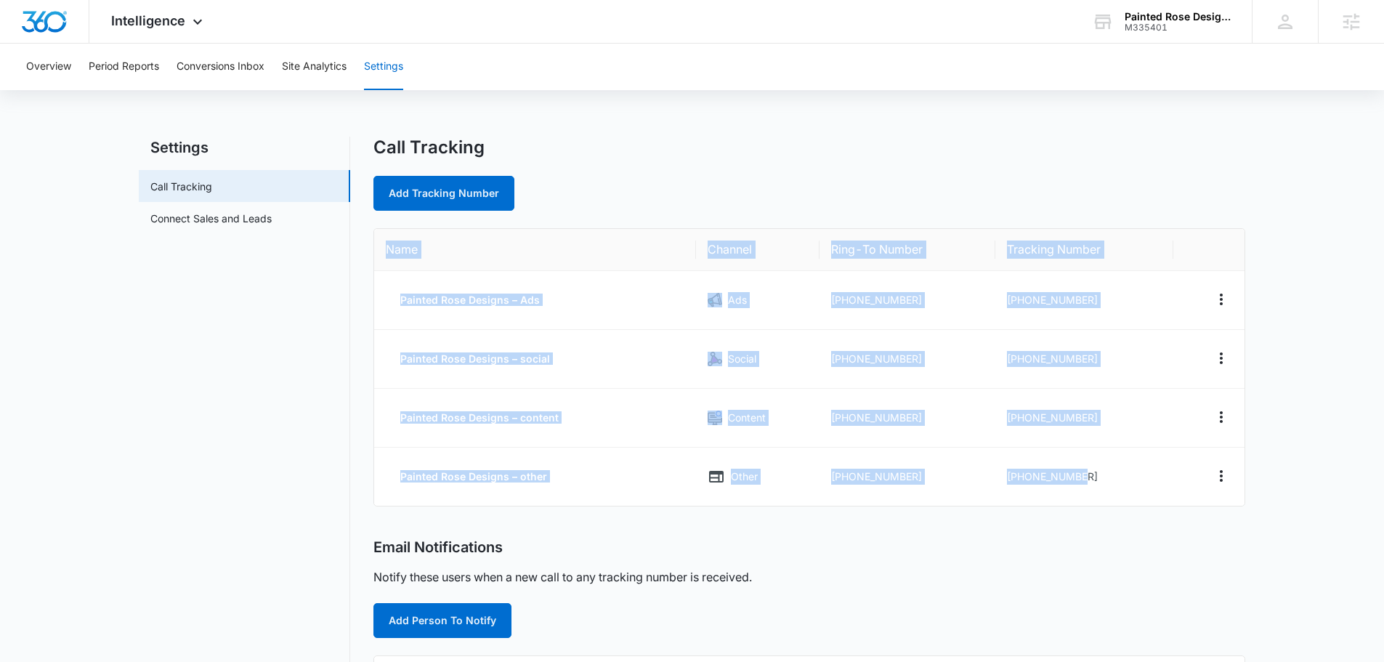
drag, startPoint x: 1025, startPoint y: 462, endPoint x: 384, endPoint y: 246, distance: 676.9
click at [384, 246] on table "Name Channel Ring-To Number Tracking Number Painted Rose Designs – Ads Ads +130…" at bounding box center [809, 367] width 870 height 277
copy table "Name Channel Ring-To Number Tracking Number Painted Rose Designs – Ads Ads +130…"
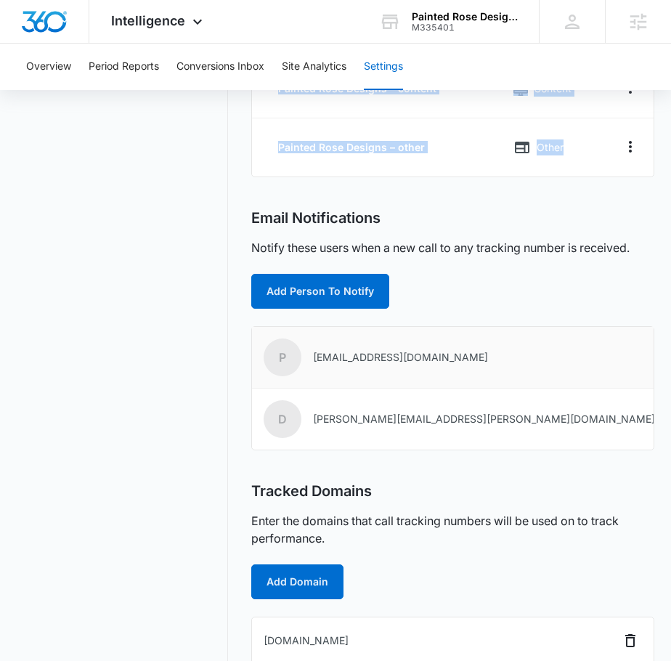
scroll to position [350, 0]
